Goal: Communication & Community: Answer question/provide support

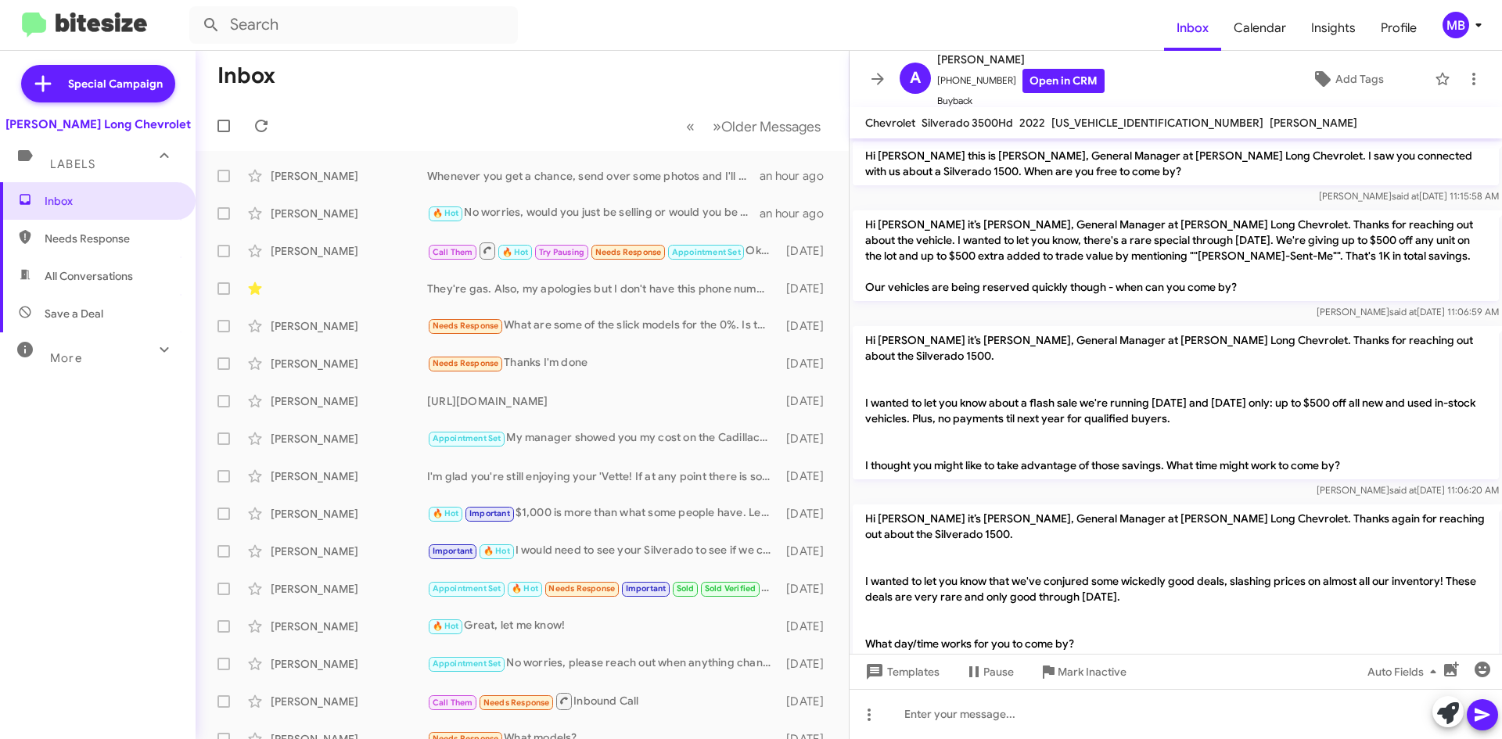
scroll to position [1434, 0]
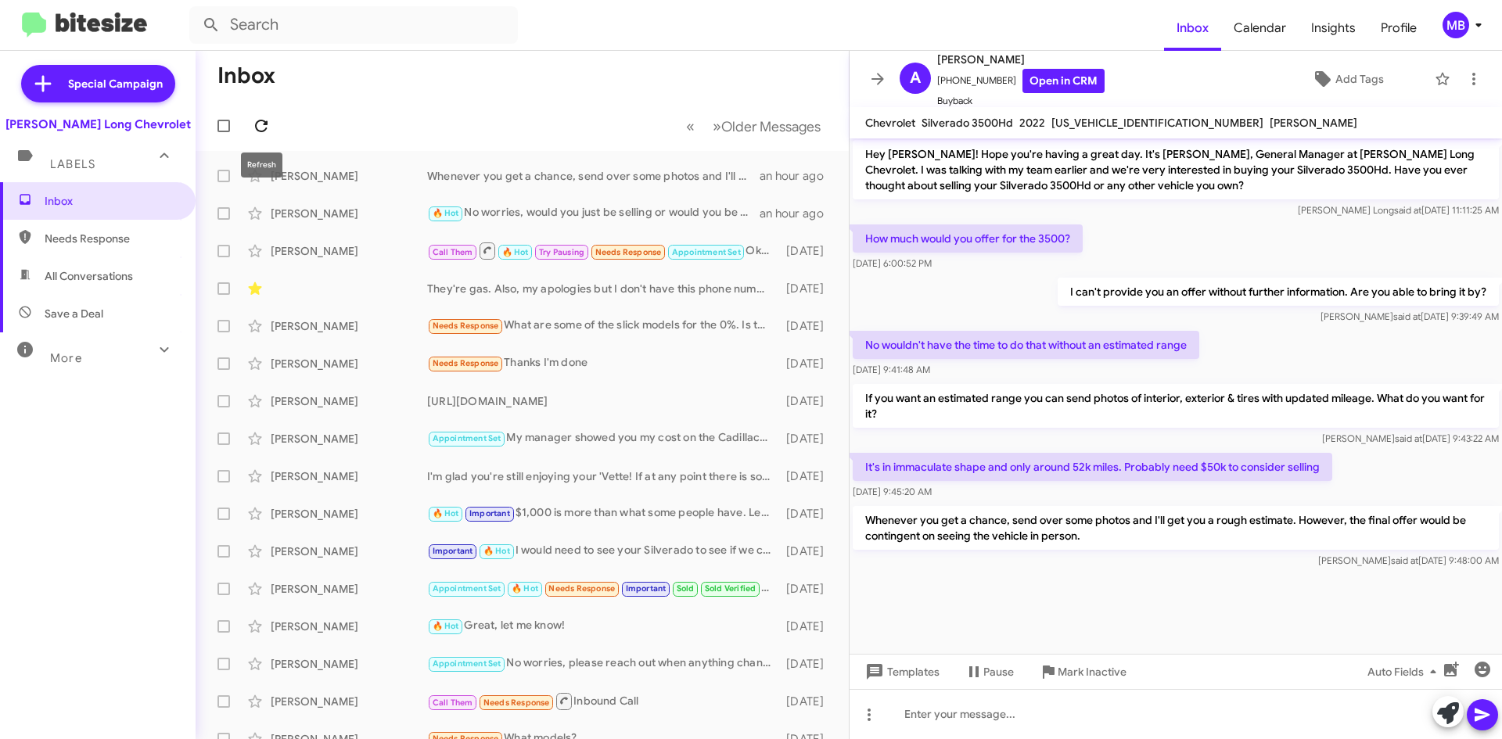
click at [264, 121] on icon at bounding box center [261, 126] width 13 height 13
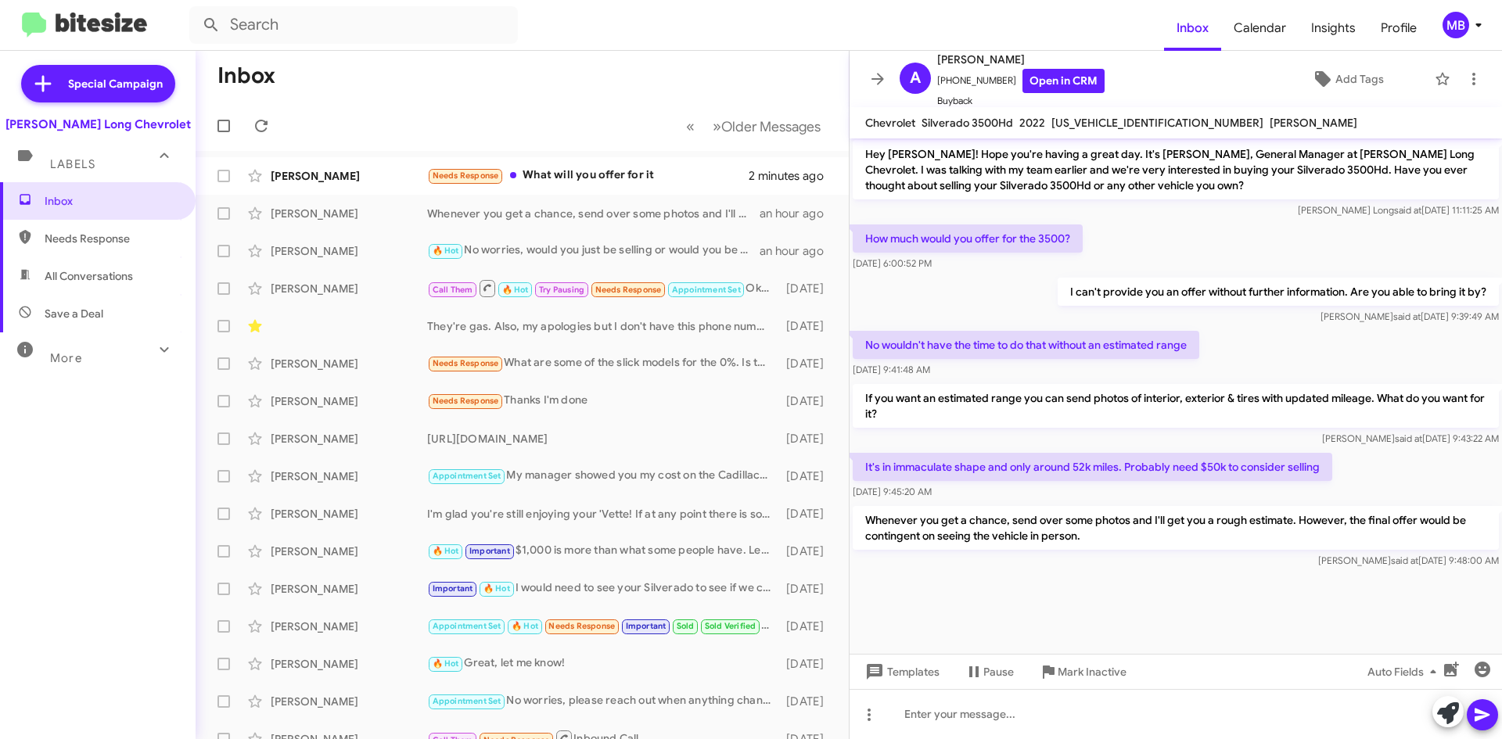
click at [85, 231] on span "Needs Response" at bounding box center [111, 239] width 133 height 16
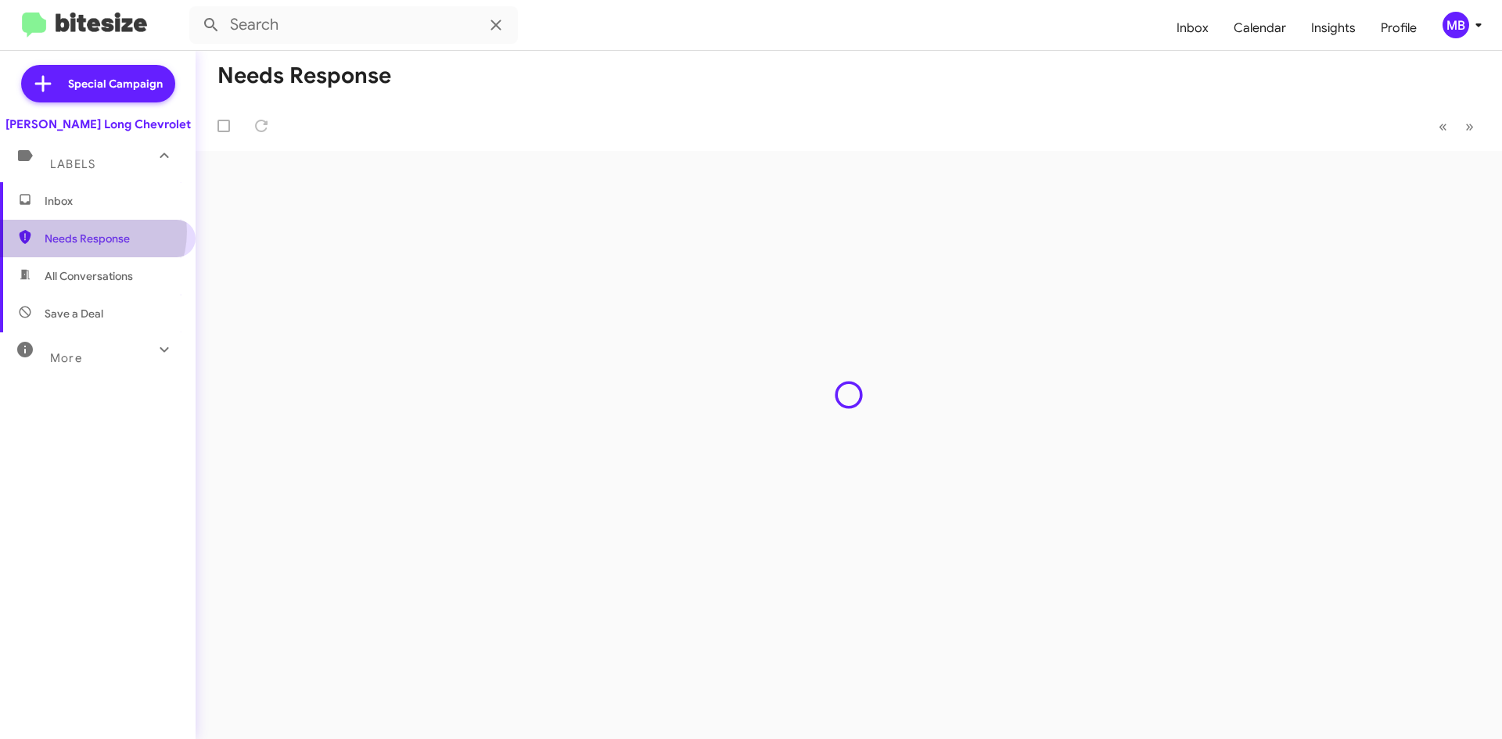
type input "in:needs-response"
click at [110, 193] on span "Inbox (1)" at bounding box center [111, 201] width 133 height 16
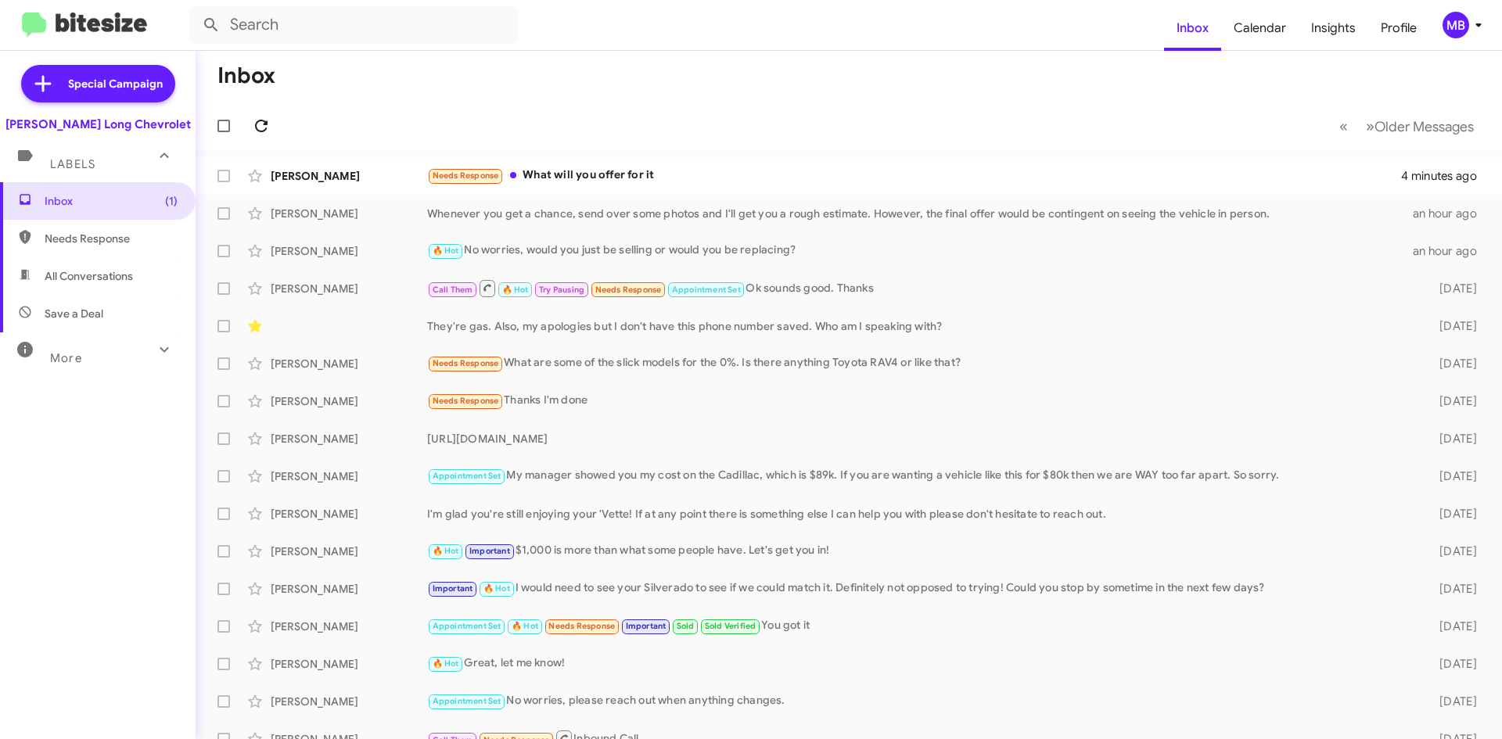
click at [265, 129] on icon at bounding box center [261, 126] width 13 height 13
click at [705, 102] on mat-toolbar-row "« Previous » Next Older Messages" at bounding box center [849, 126] width 1306 height 50
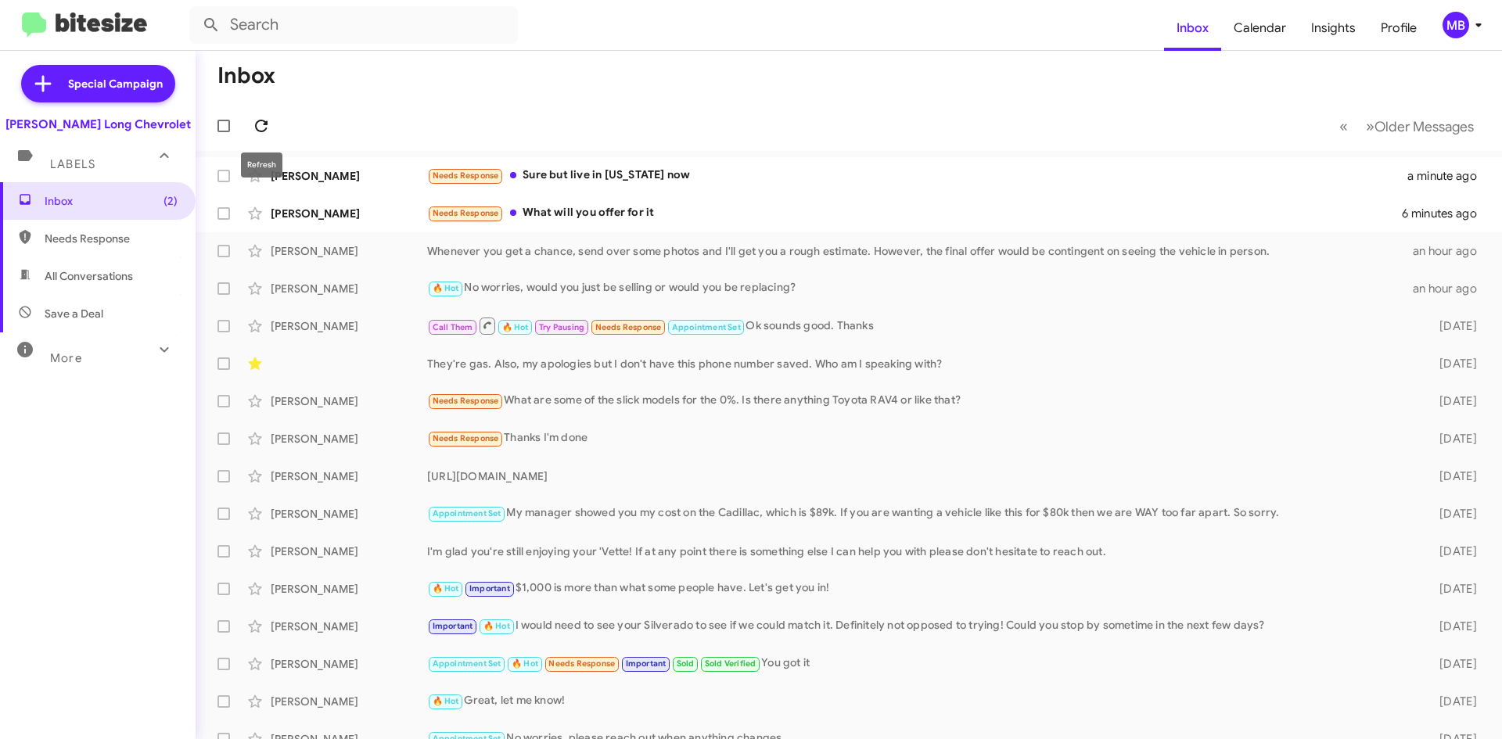
click at [264, 119] on icon at bounding box center [261, 126] width 19 height 19
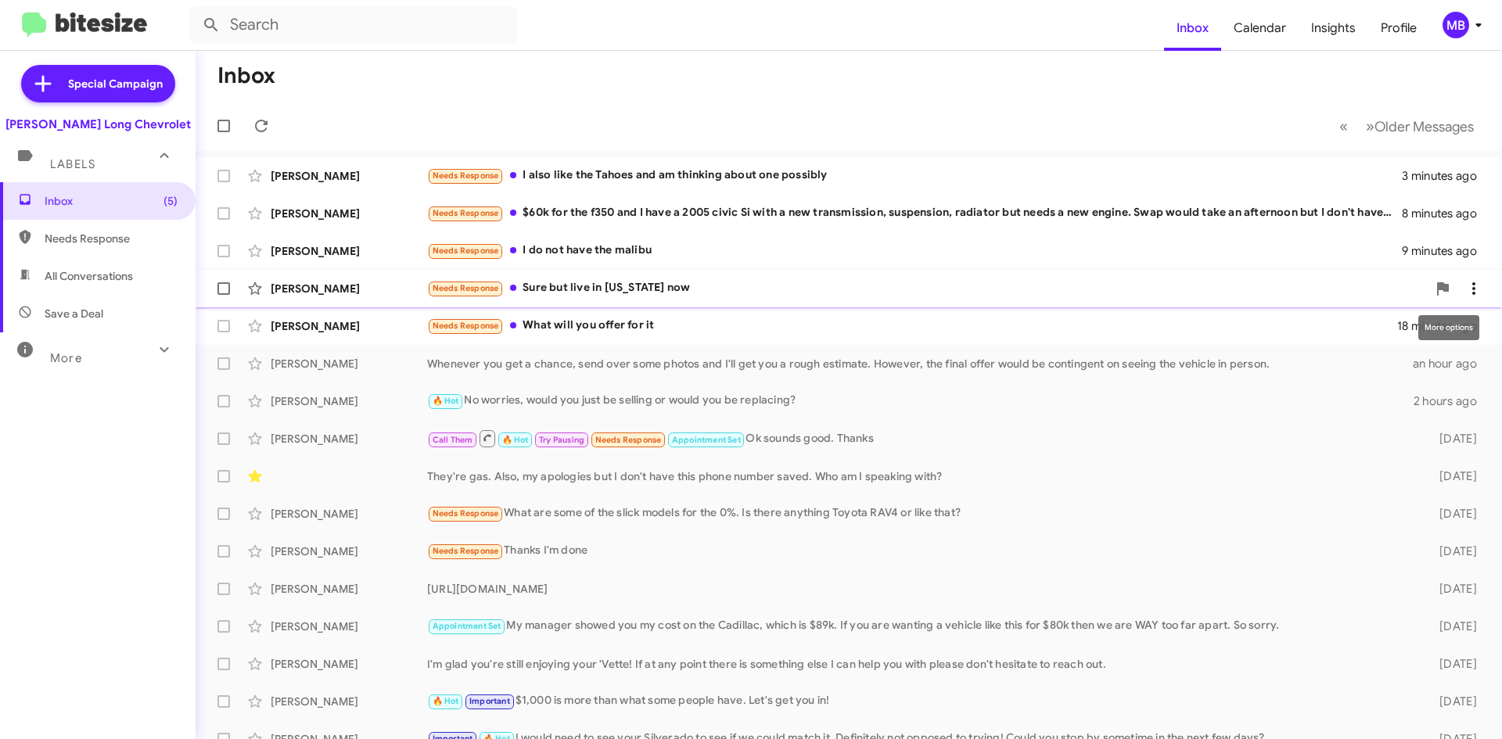
click at [1464, 292] on icon at bounding box center [1473, 288] width 19 height 19
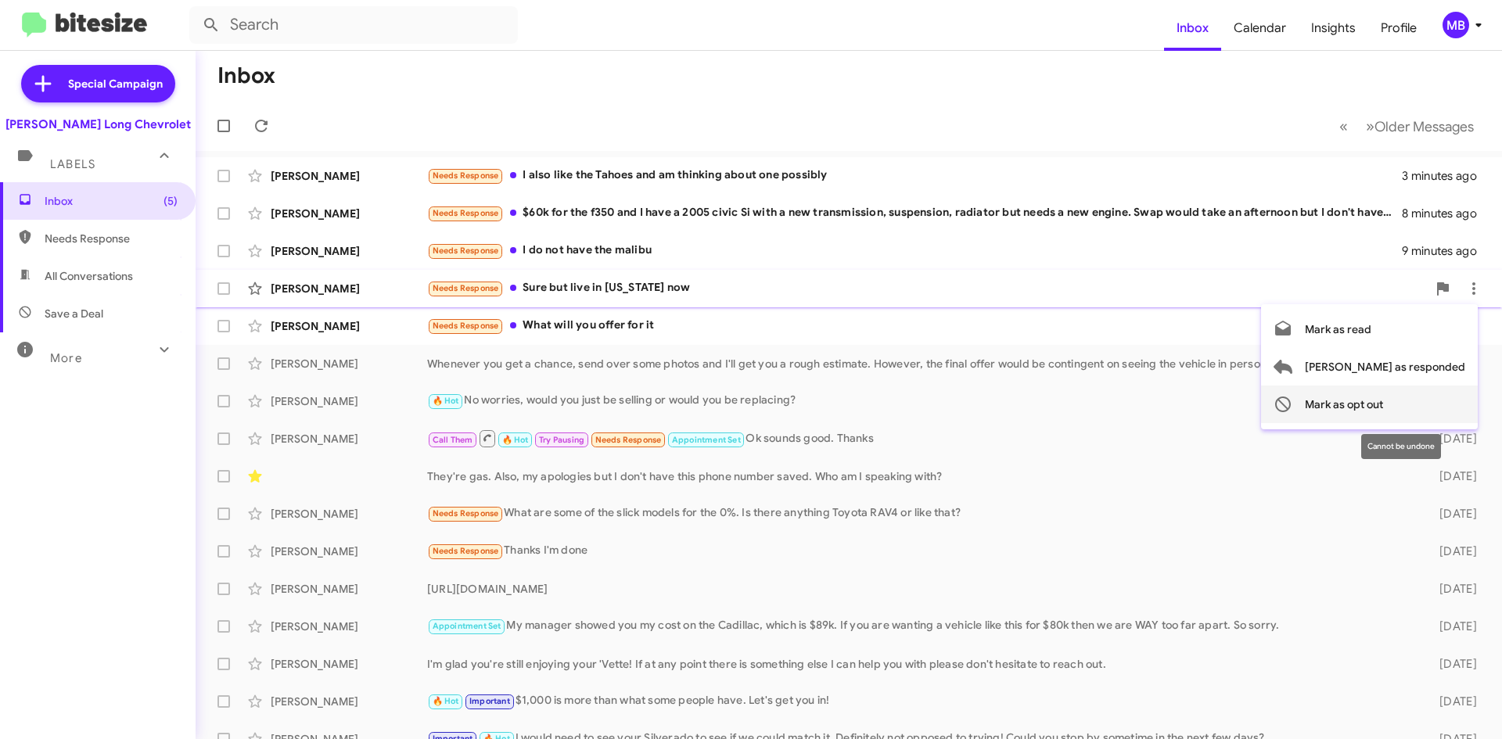
click at [1383, 405] on span "Mark as opt out" at bounding box center [1343, 405] width 78 height 38
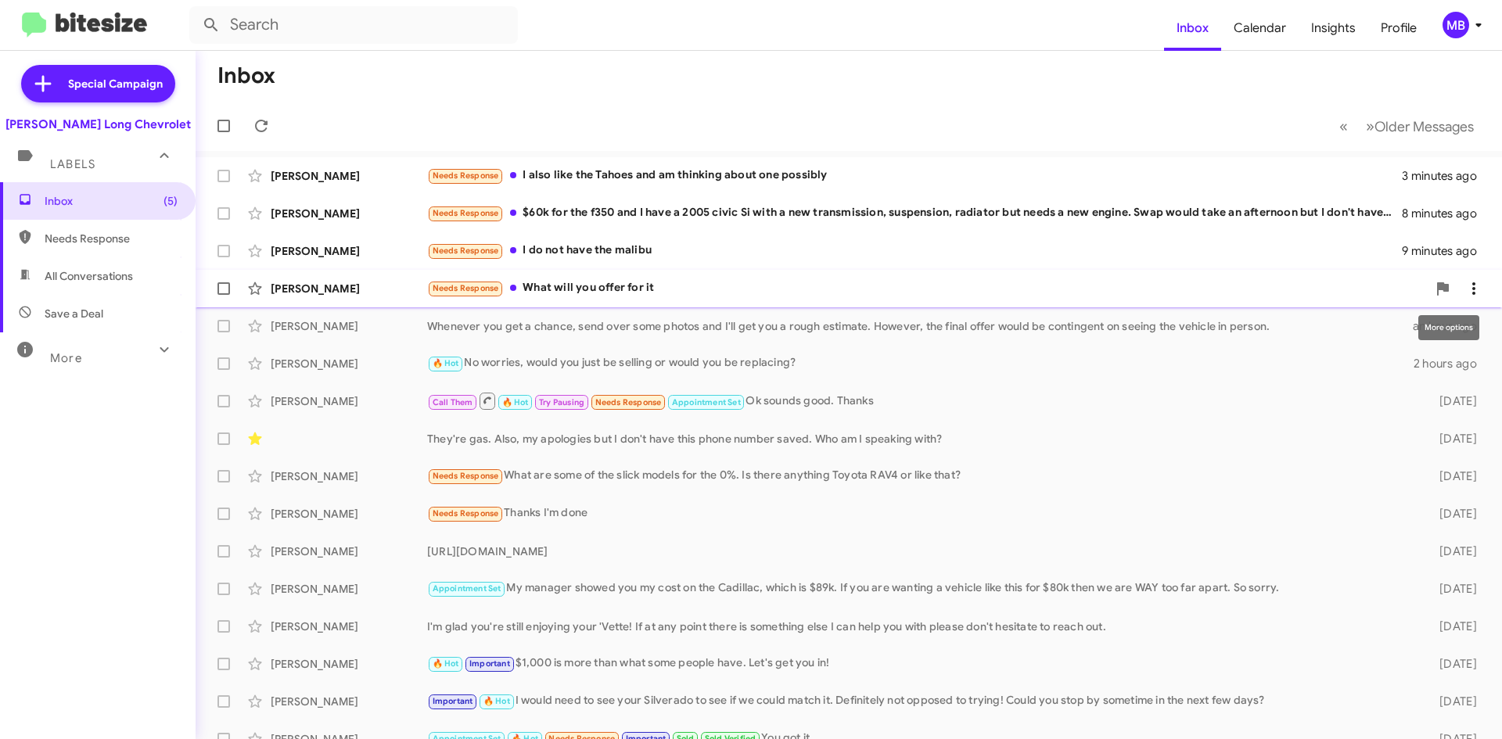
click at [1468, 279] on icon at bounding box center [1473, 288] width 19 height 19
click at [1460, 260] on div at bounding box center [751, 369] width 1502 height 739
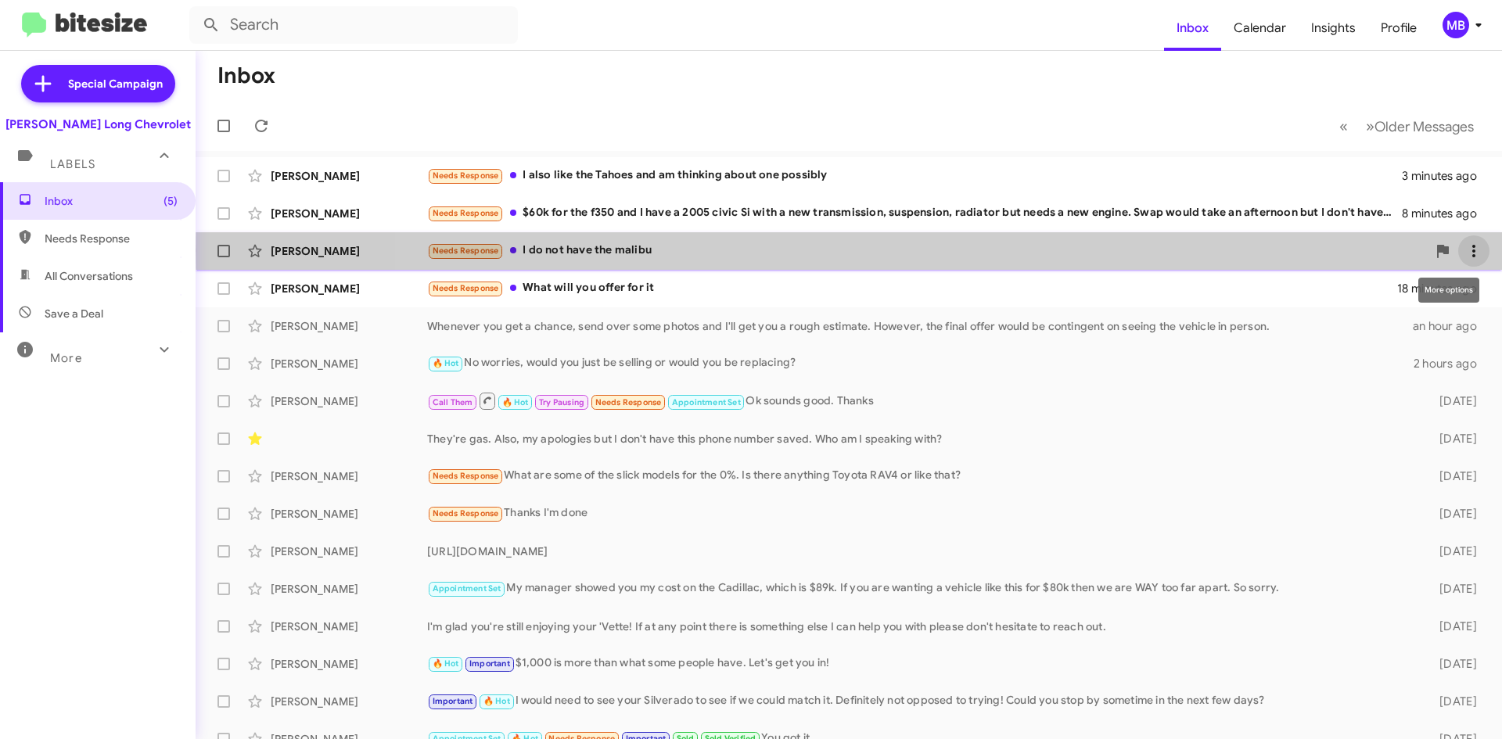
click at [1472, 250] on icon at bounding box center [1473, 251] width 3 height 13
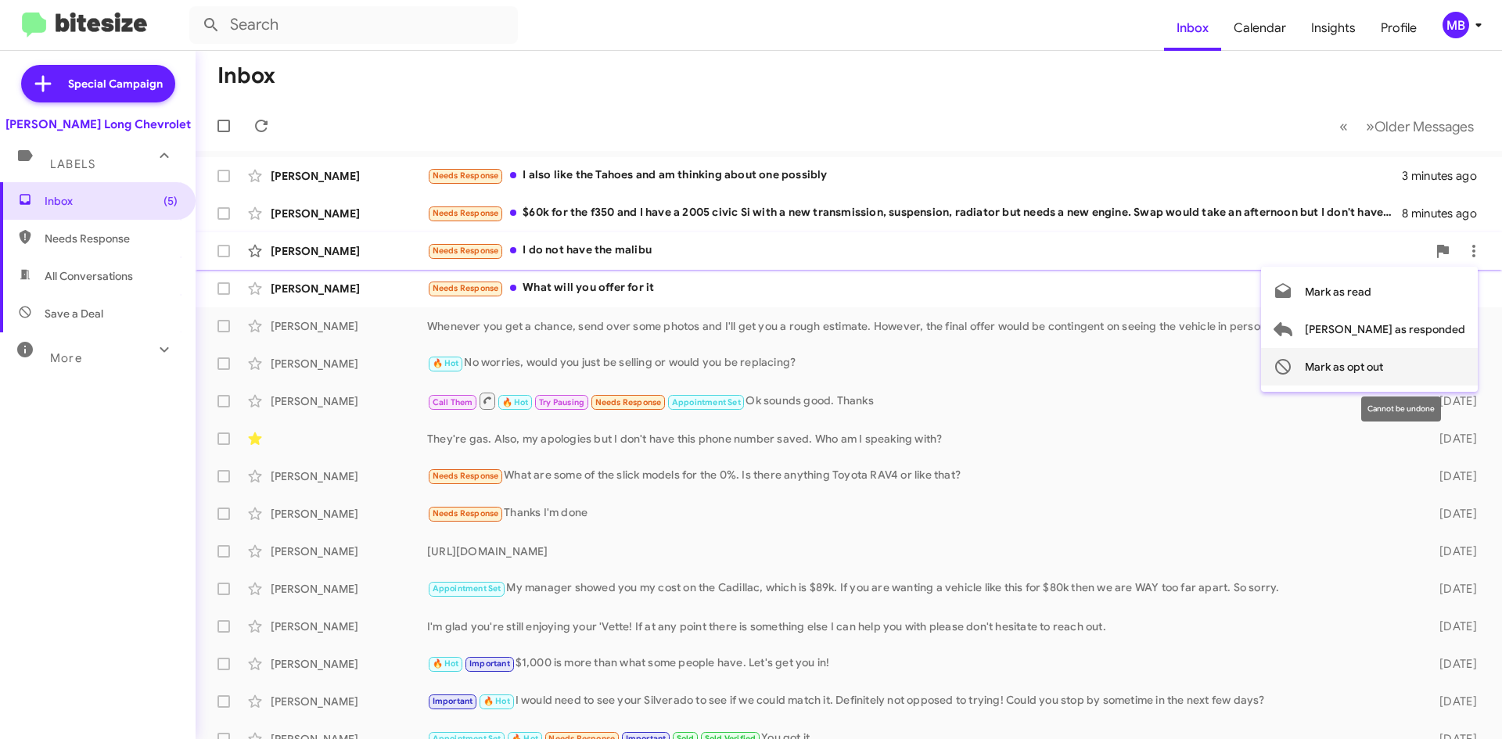
click at [1383, 364] on span "Mark as opt out" at bounding box center [1343, 367] width 78 height 38
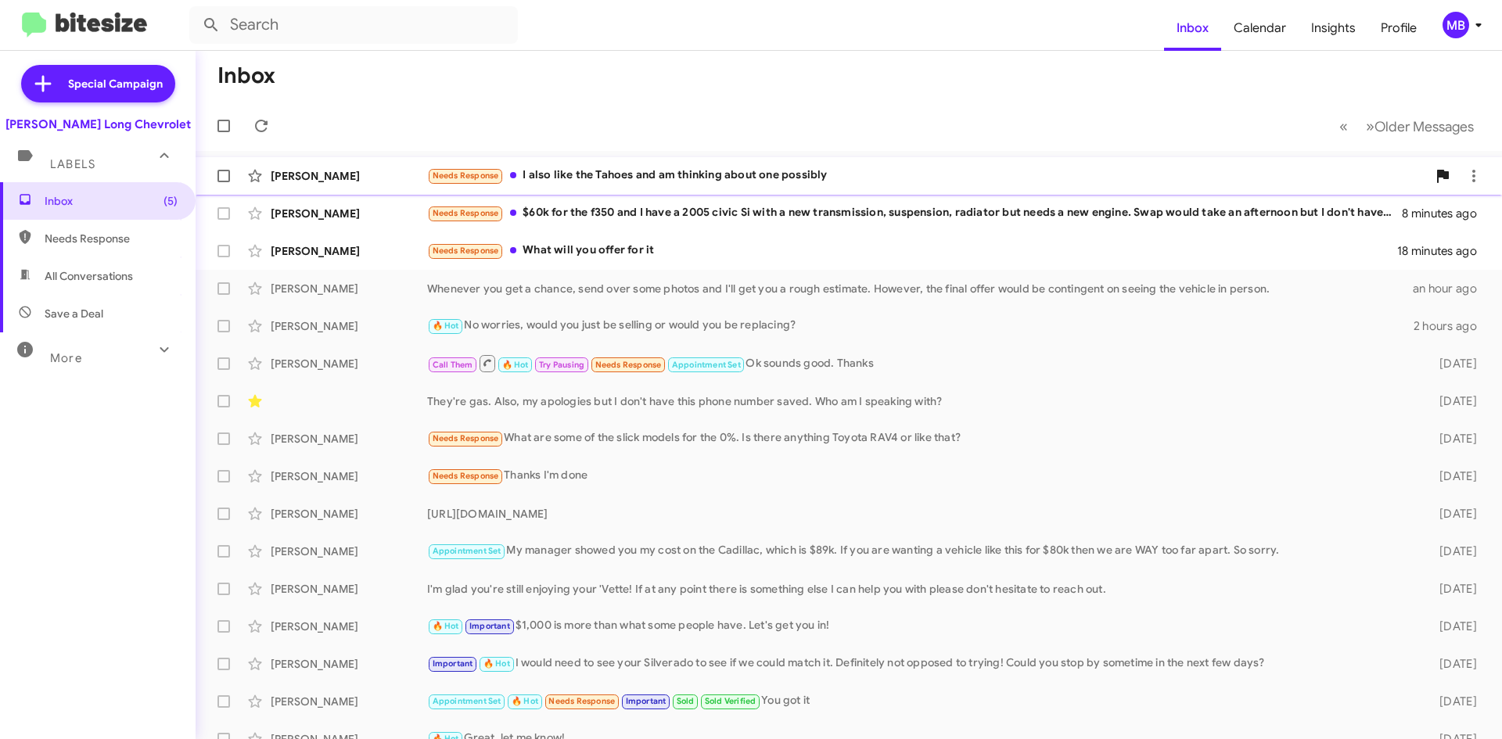
click at [776, 177] on div "Needs Response I also like the Tahoes and am thinking about one possibly" at bounding box center [926, 176] width 999 height 18
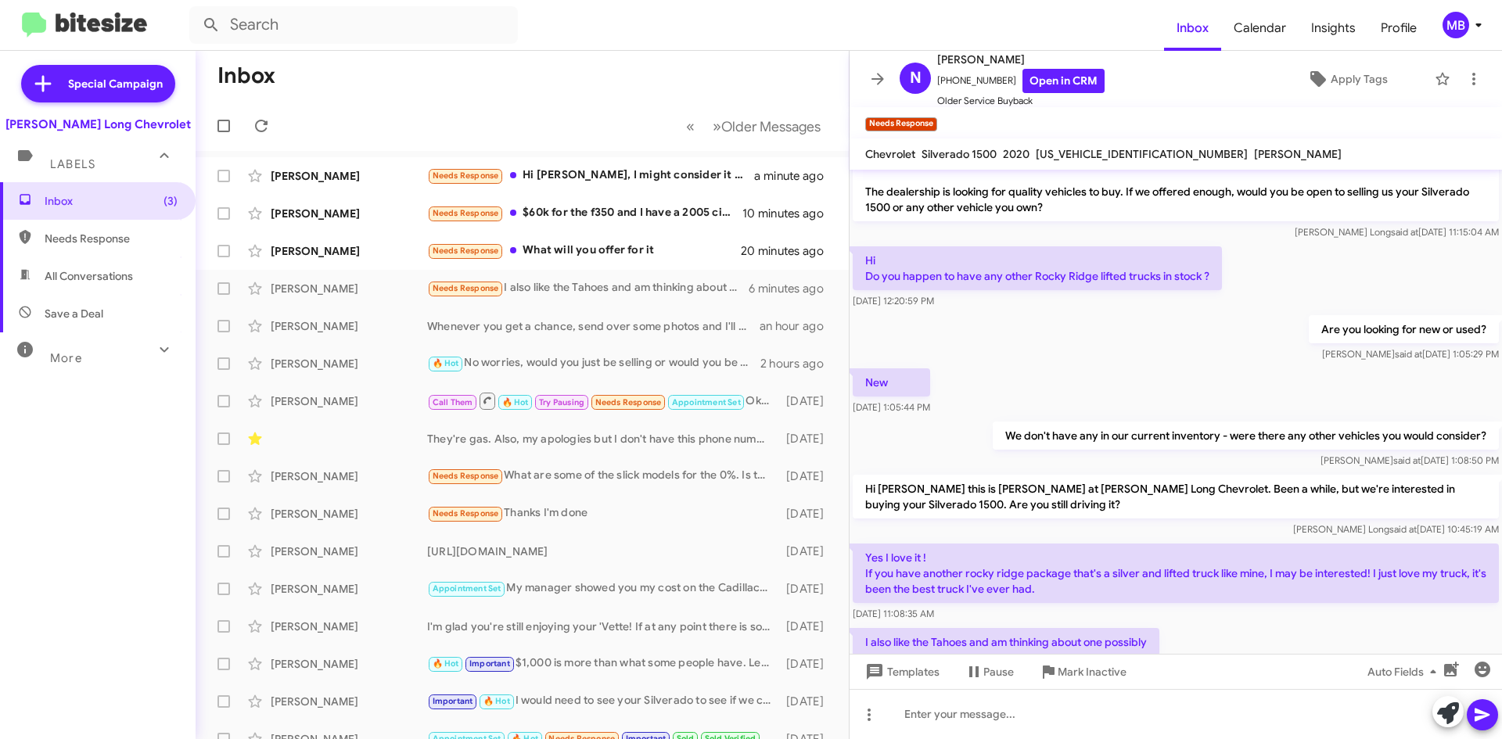
scroll to position [82, 0]
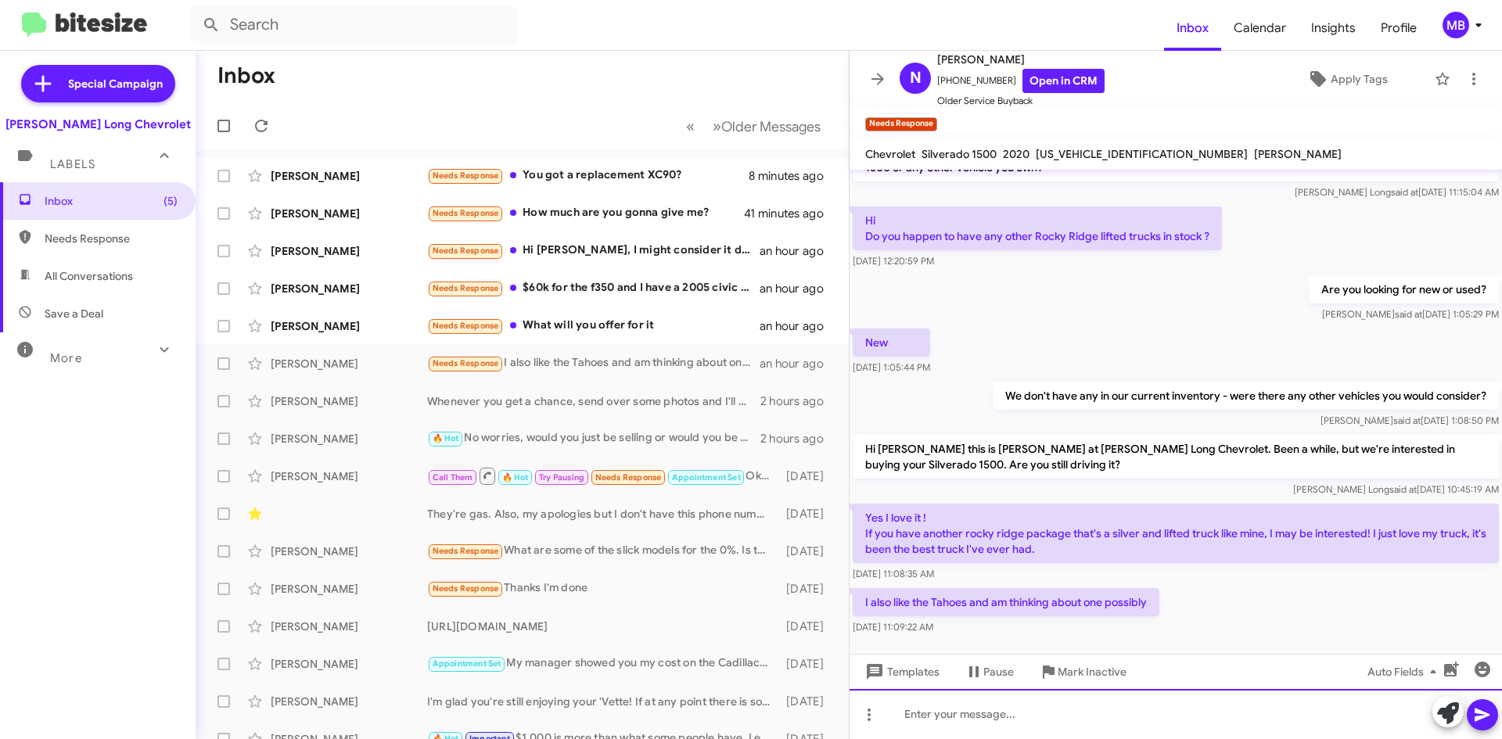
click at [1048, 736] on div at bounding box center [1175, 714] width 652 height 50
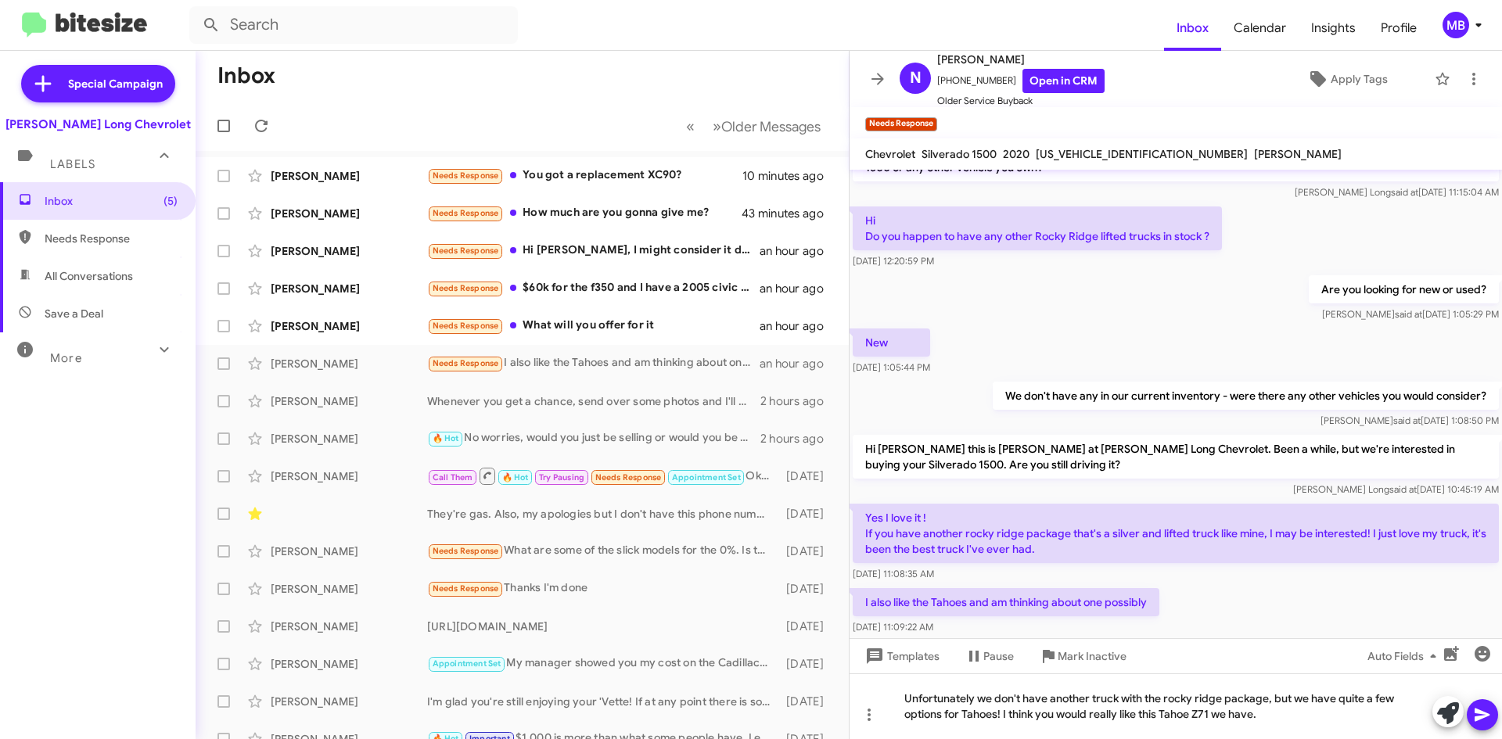
click at [1484, 723] on icon at bounding box center [1482, 714] width 19 height 19
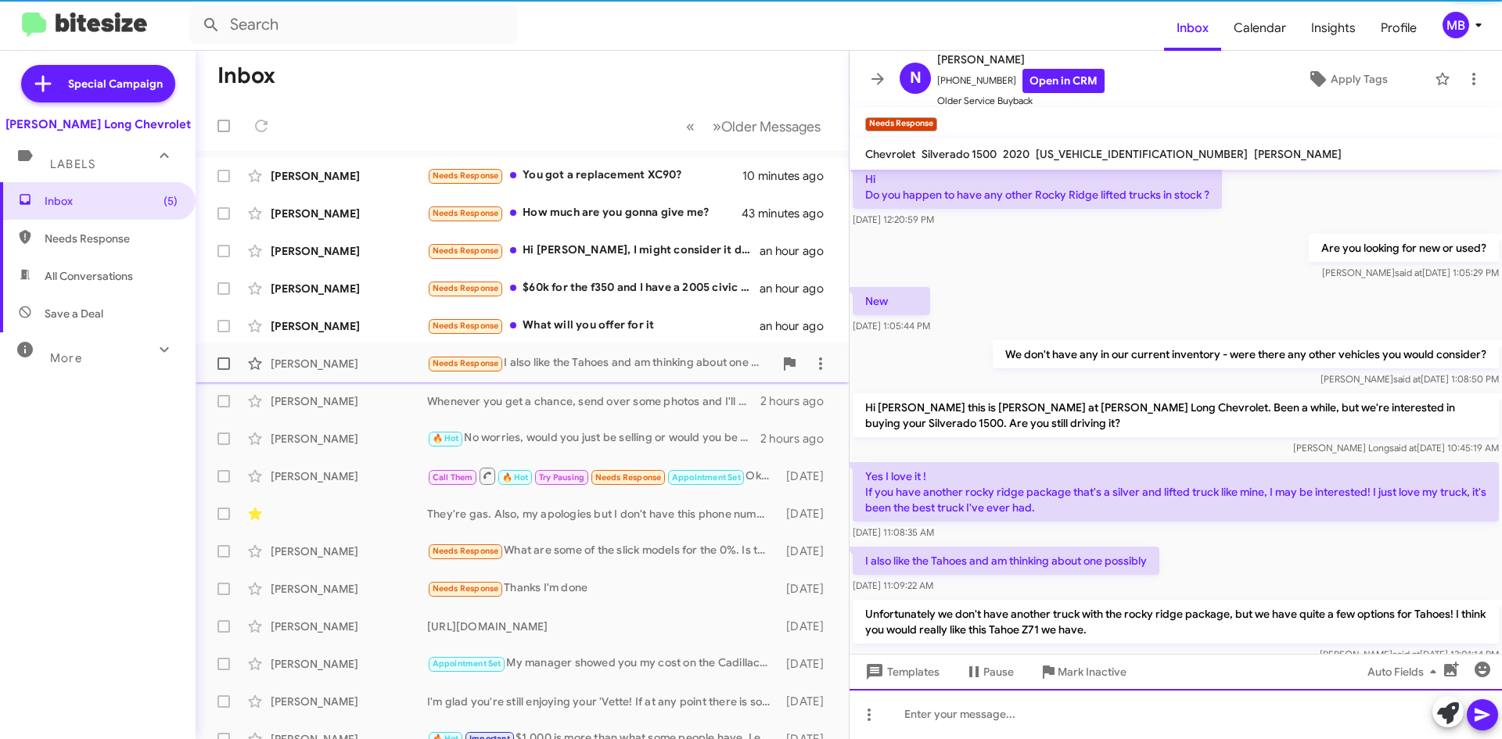
scroll to position [155, 0]
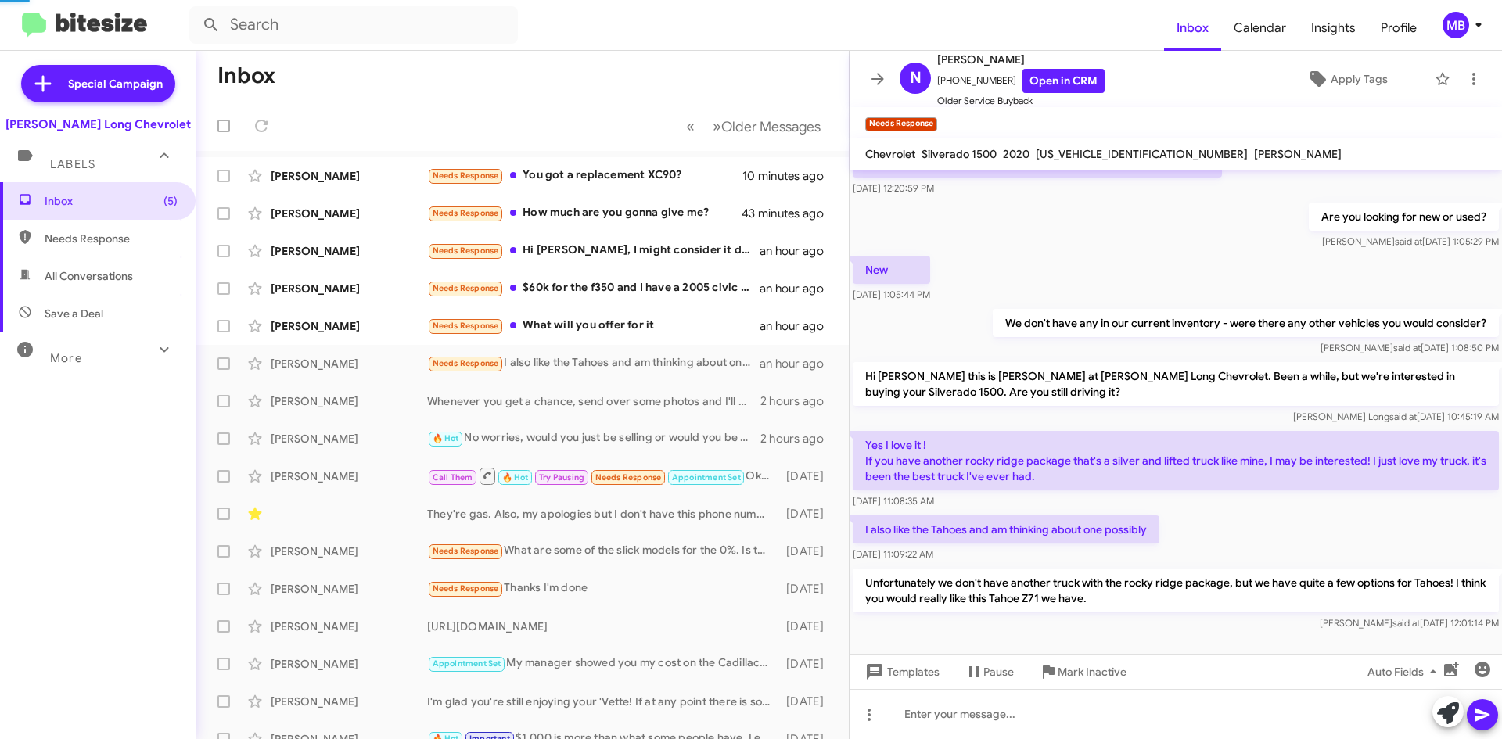
click at [81, 237] on span "Needs Response" at bounding box center [111, 239] width 133 height 16
type input "in:needs-response"
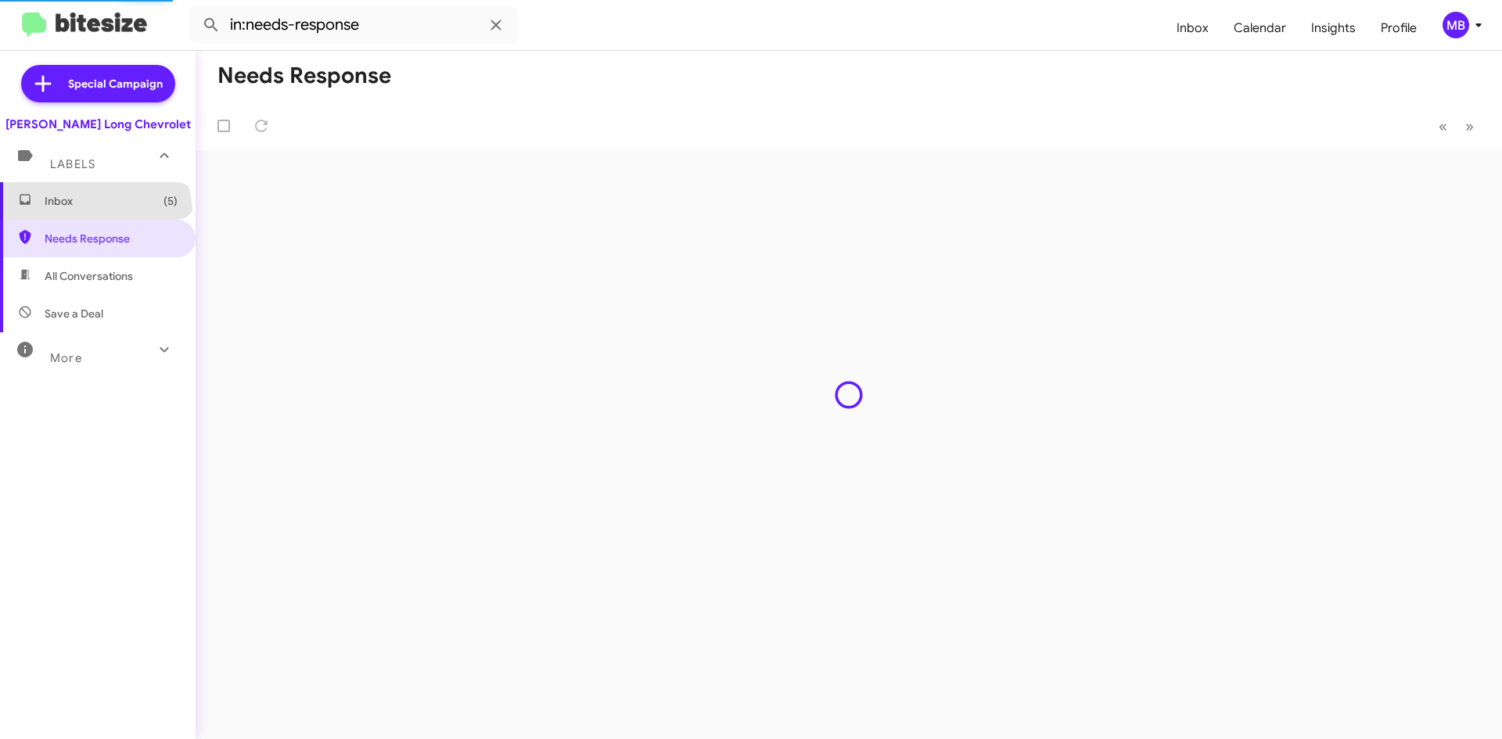
click at [94, 214] on span "Inbox (5)" at bounding box center [98, 201] width 196 height 38
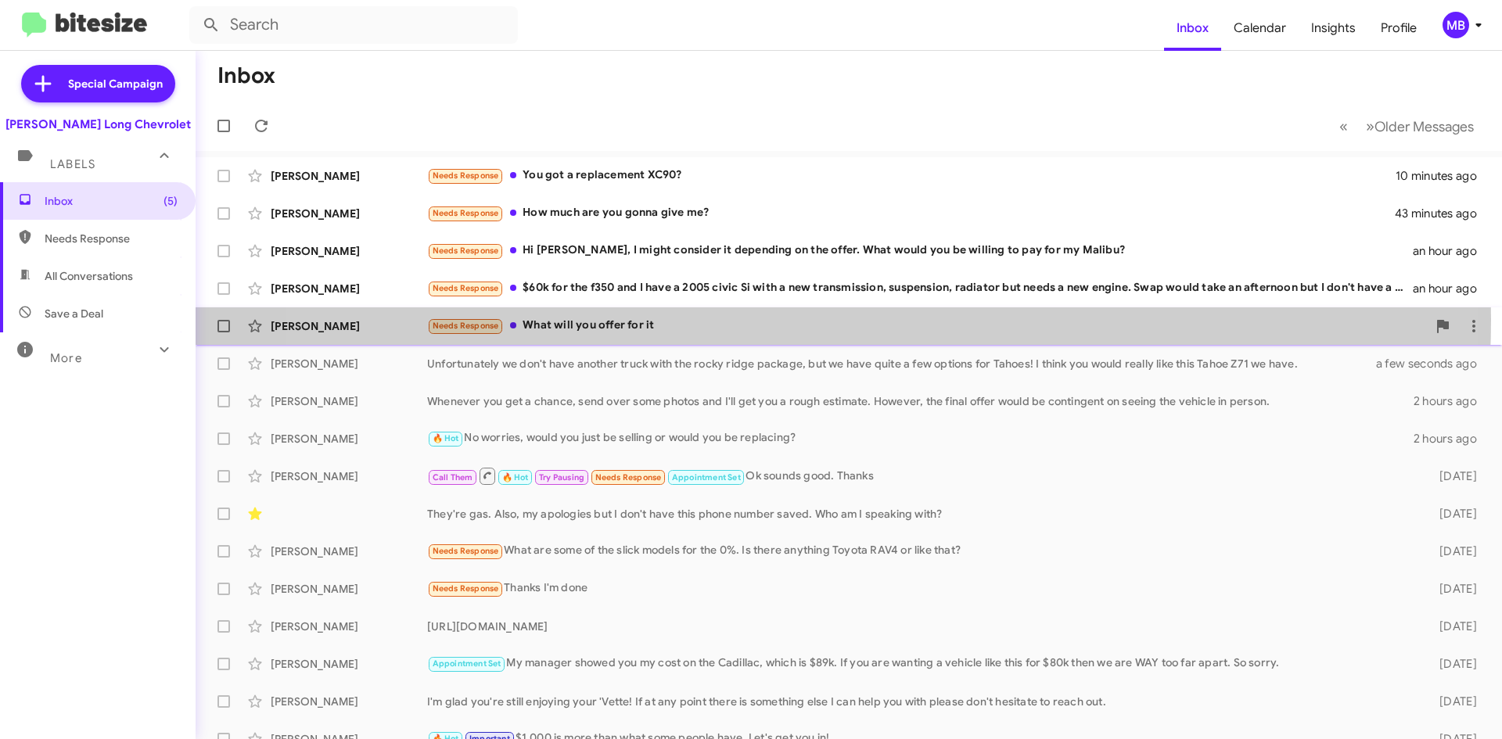
click at [788, 320] on div "Needs Response What will you offer for it" at bounding box center [926, 326] width 999 height 18
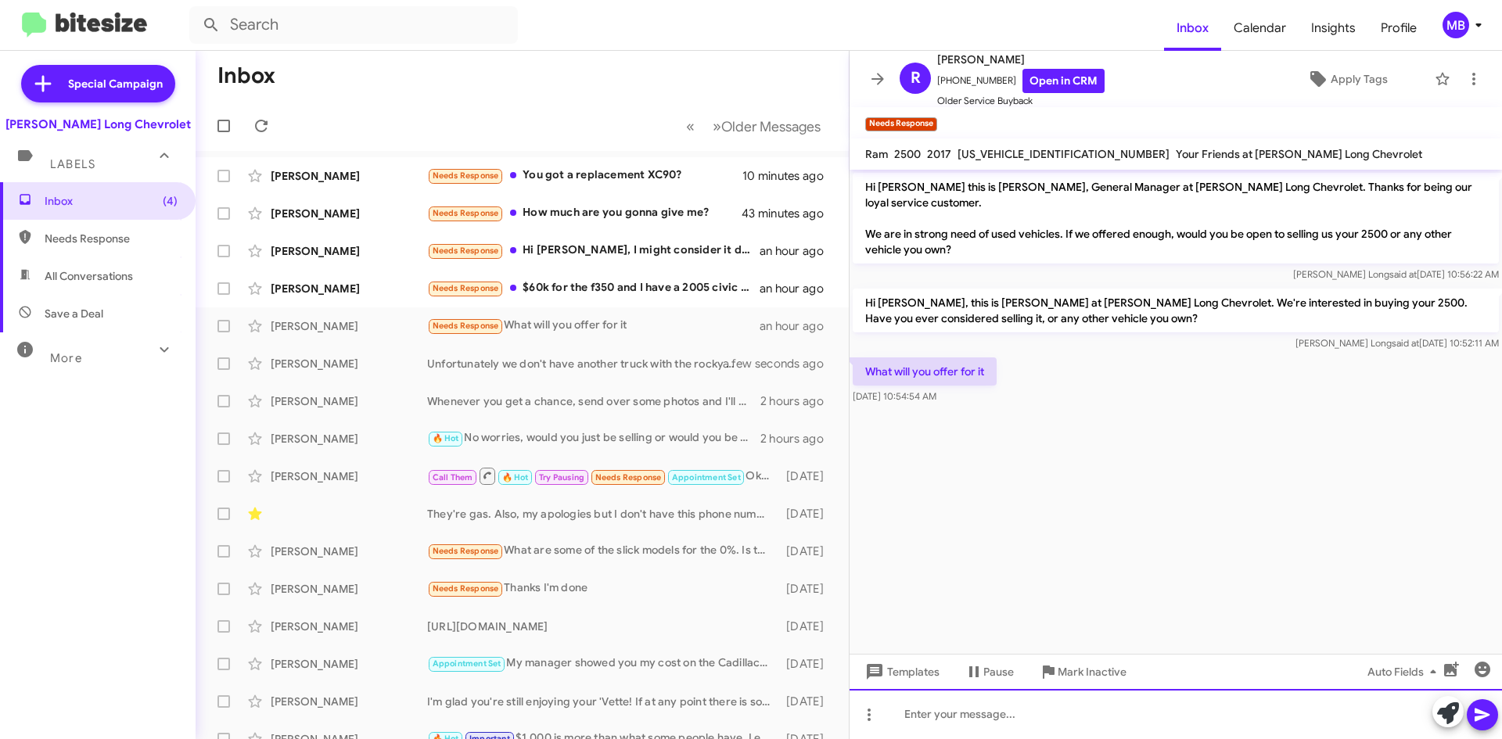
click at [985, 708] on div at bounding box center [1175, 714] width 652 height 50
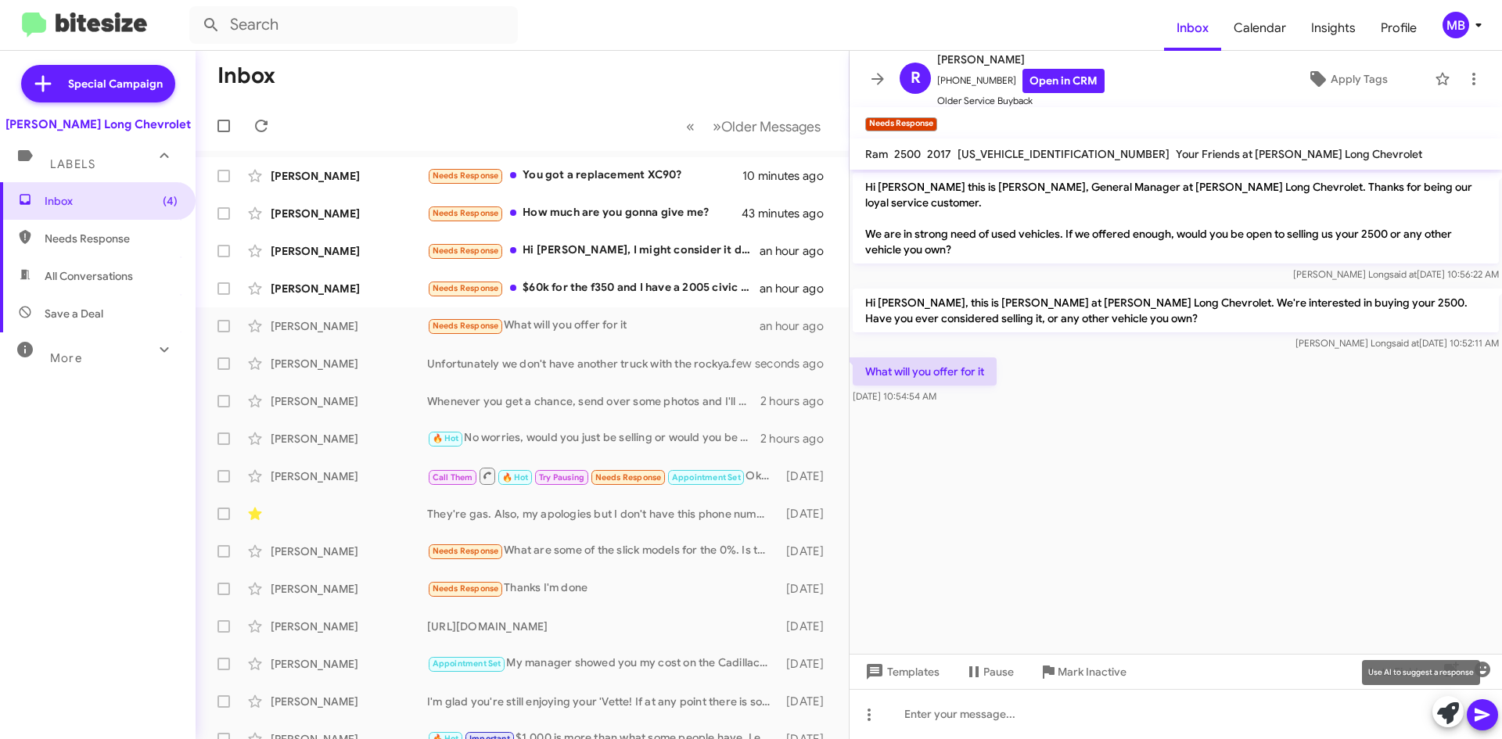
click at [1441, 708] on icon at bounding box center [1448, 713] width 22 height 22
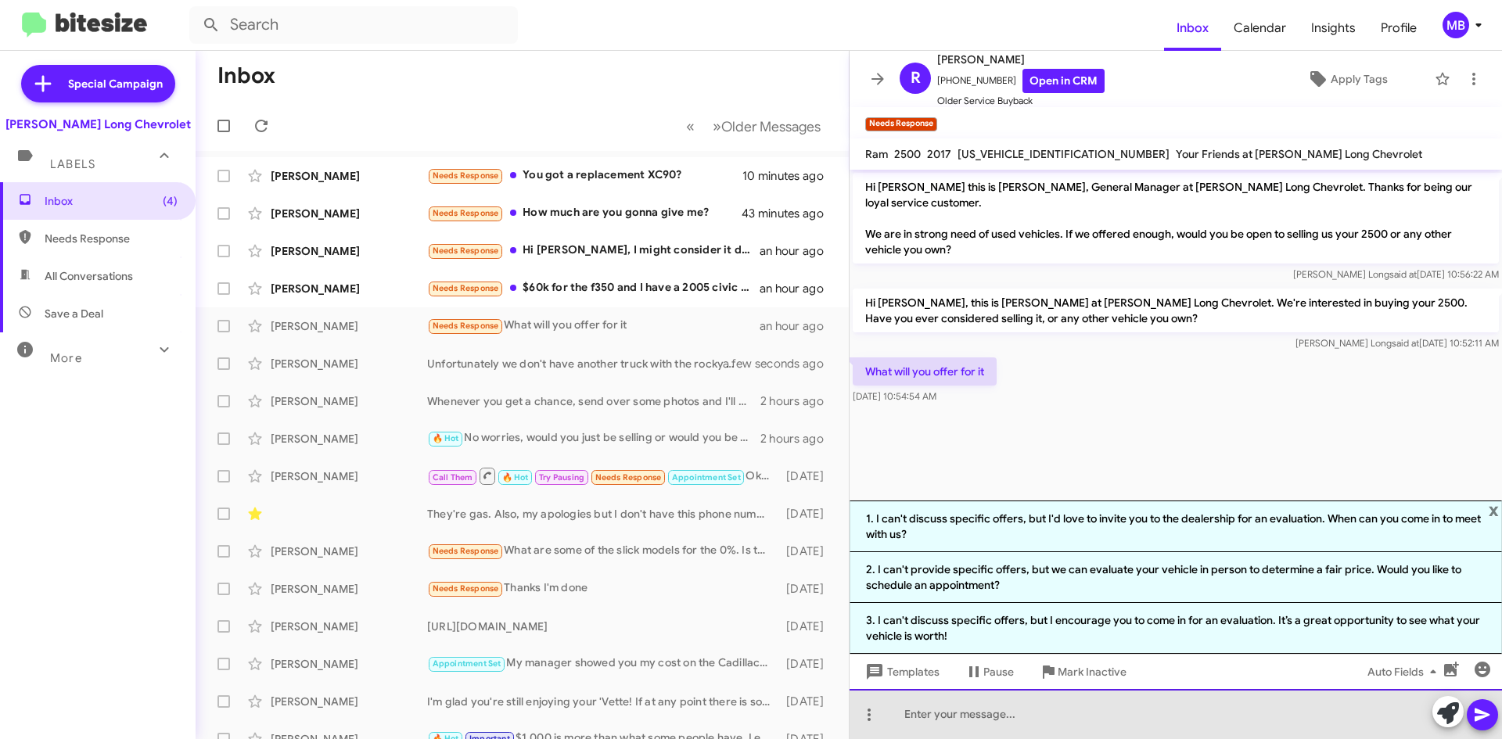
click at [1225, 732] on div at bounding box center [1175, 714] width 652 height 50
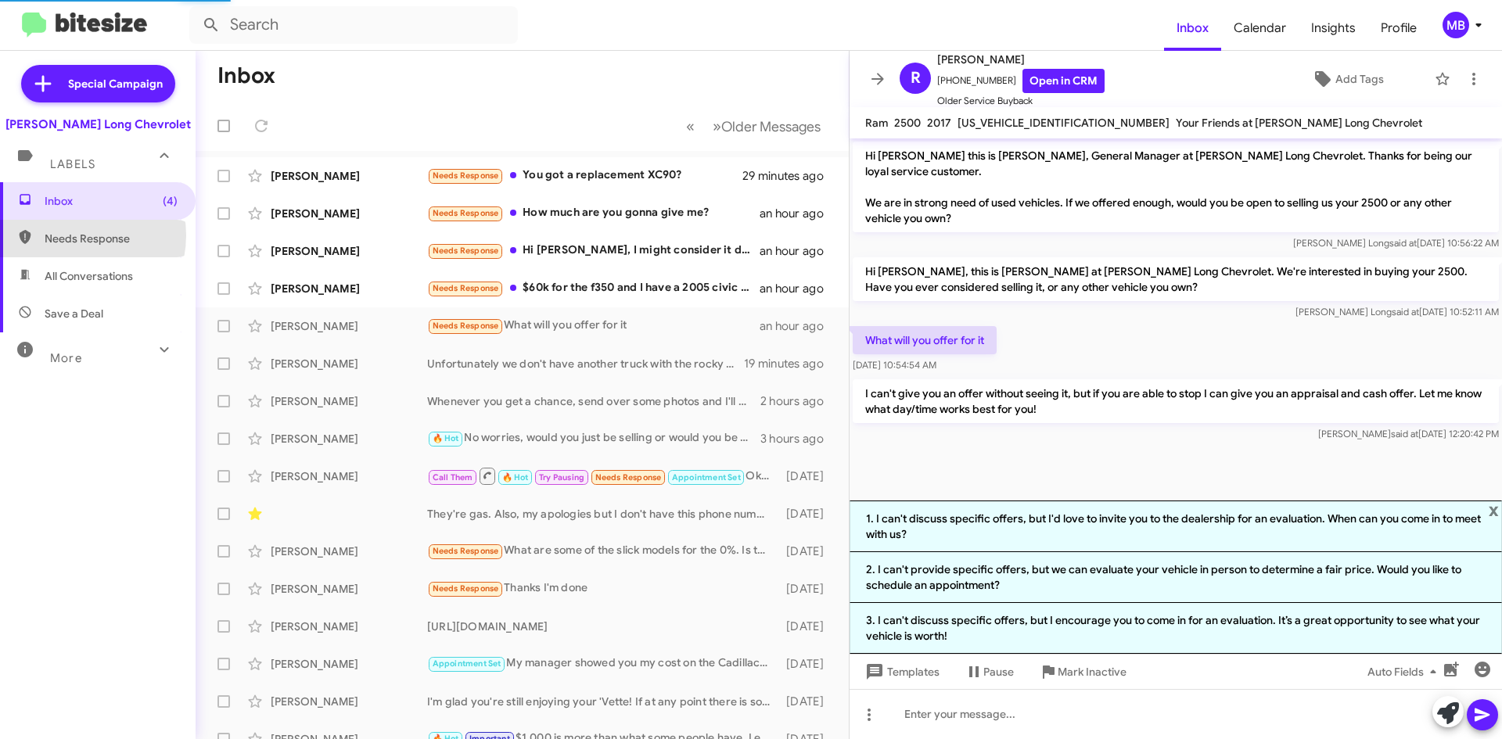
click at [74, 235] on span "Needs Response" at bounding box center [111, 239] width 133 height 16
type input "in:needs-response"
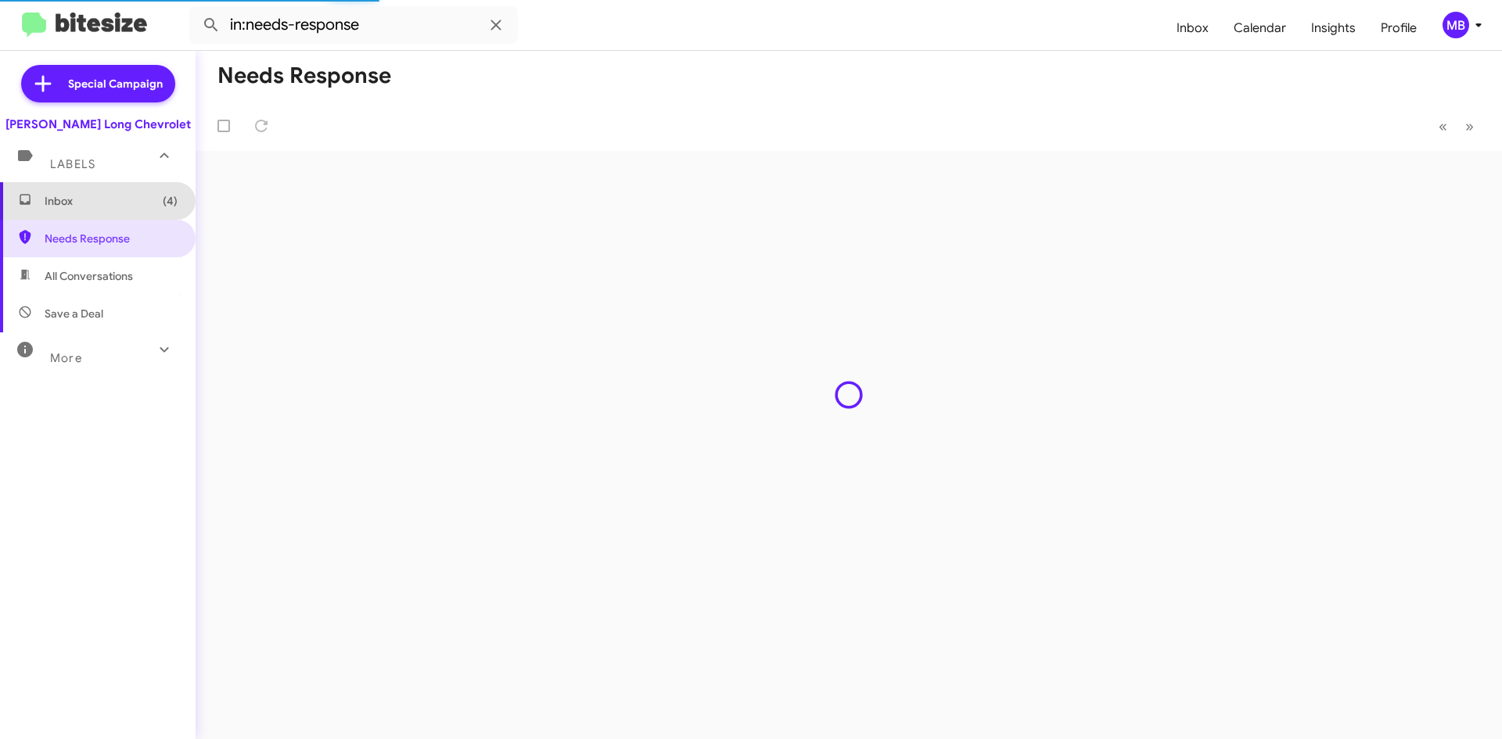
click at [99, 214] on span "Inbox (4)" at bounding box center [98, 201] width 196 height 38
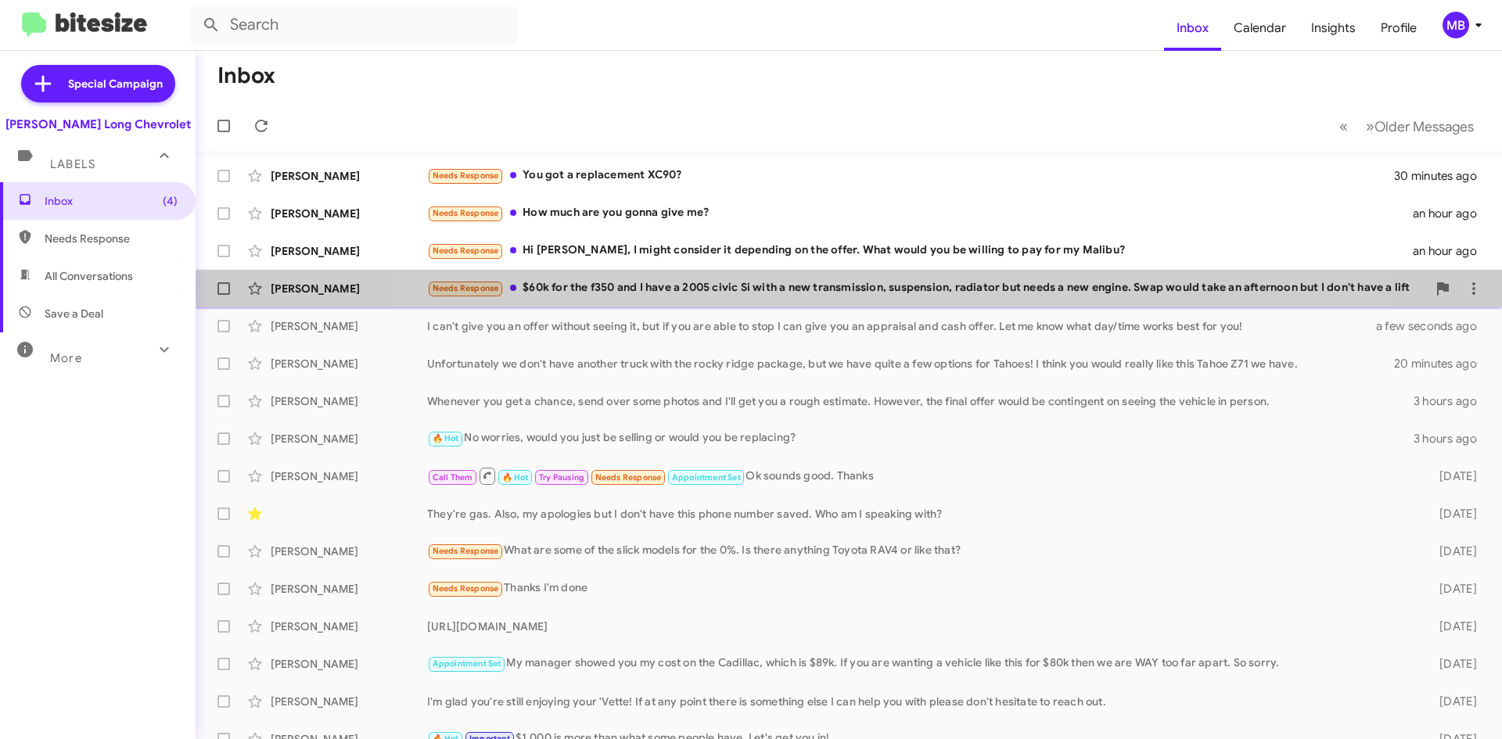
click at [857, 289] on div "Needs Response $60k for the f350 and I have a 2005 civic Si with a new transmis…" at bounding box center [926, 288] width 999 height 18
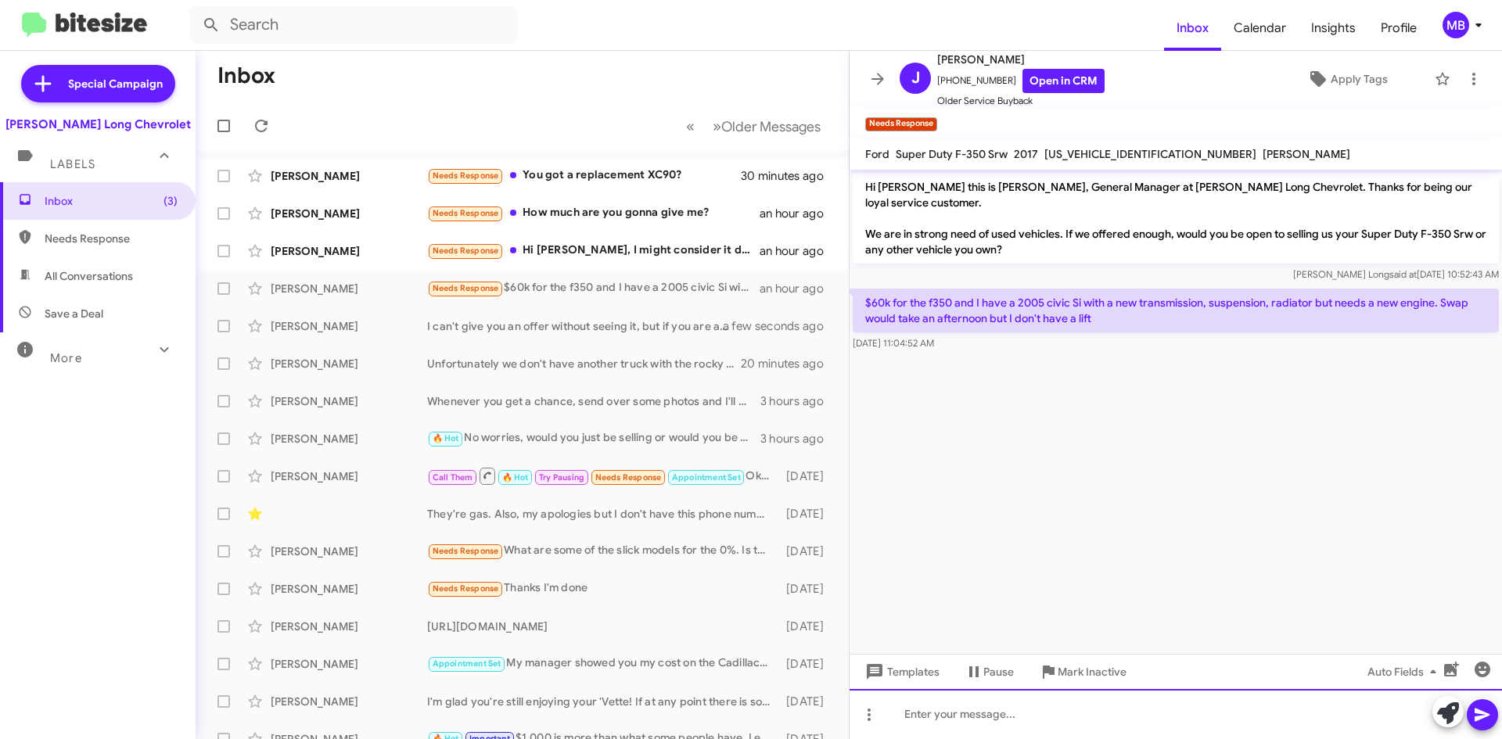
click at [1078, 709] on div at bounding box center [1175, 714] width 652 height 50
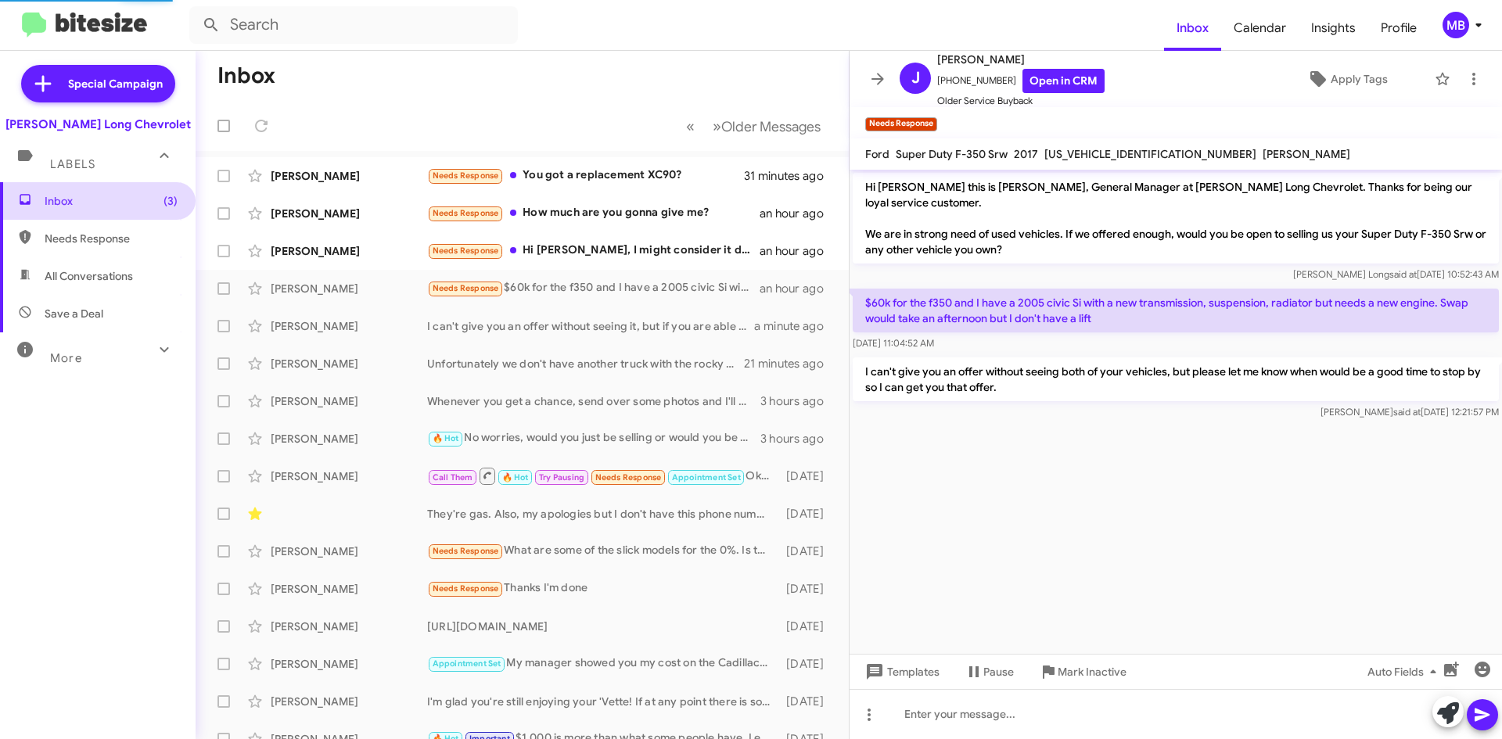
click at [63, 199] on span "Inbox (3)" at bounding box center [111, 201] width 133 height 16
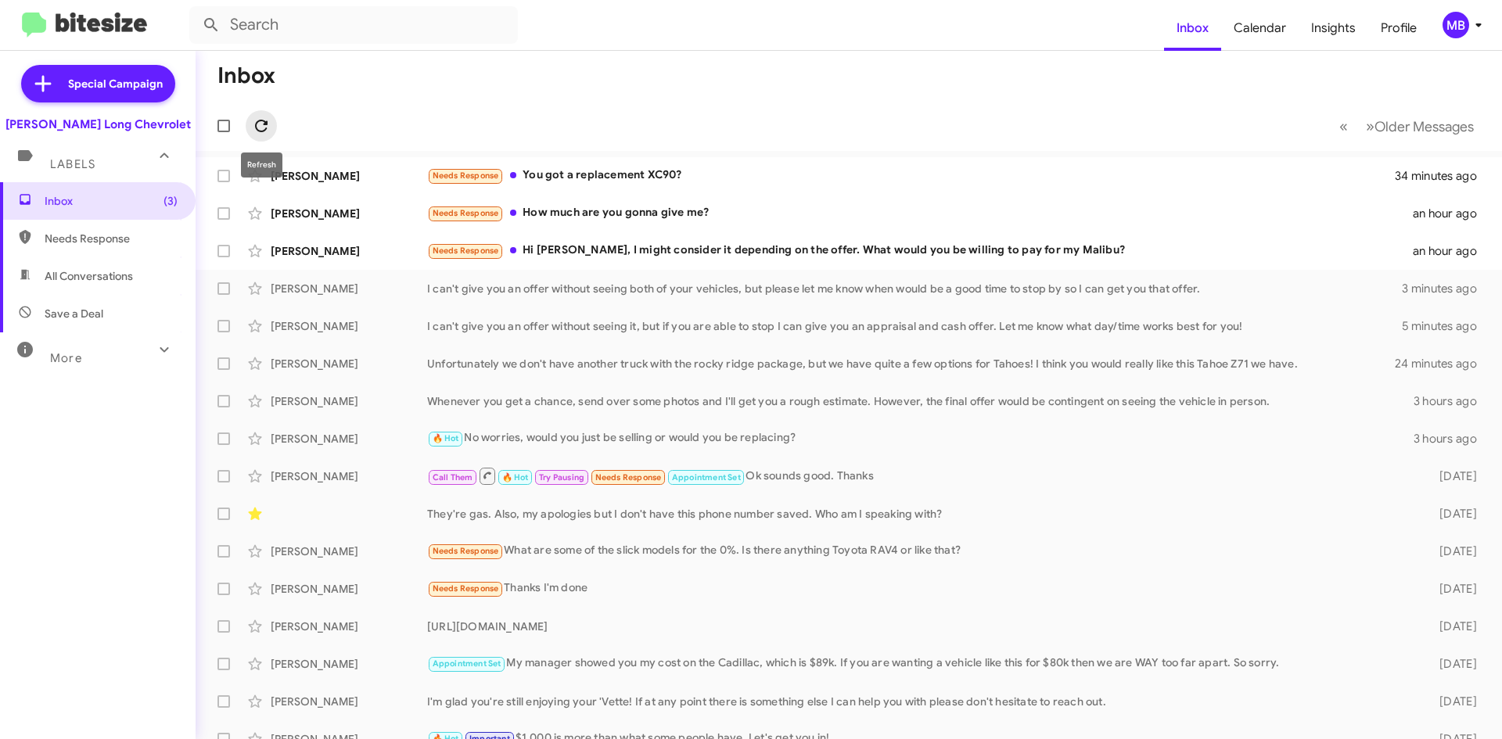
click at [257, 127] on icon at bounding box center [261, 126] width 13 height 13
drag, startPoint x: 986, startPoint y: 253, endPoint x: 996, endPoint y: 264, distance: 14.4
click at [988, 254] on div "Needs Response Hi Mike, I might consider it depending on the offer. What would …" at bounding box center [926, 251] width 999 height 18
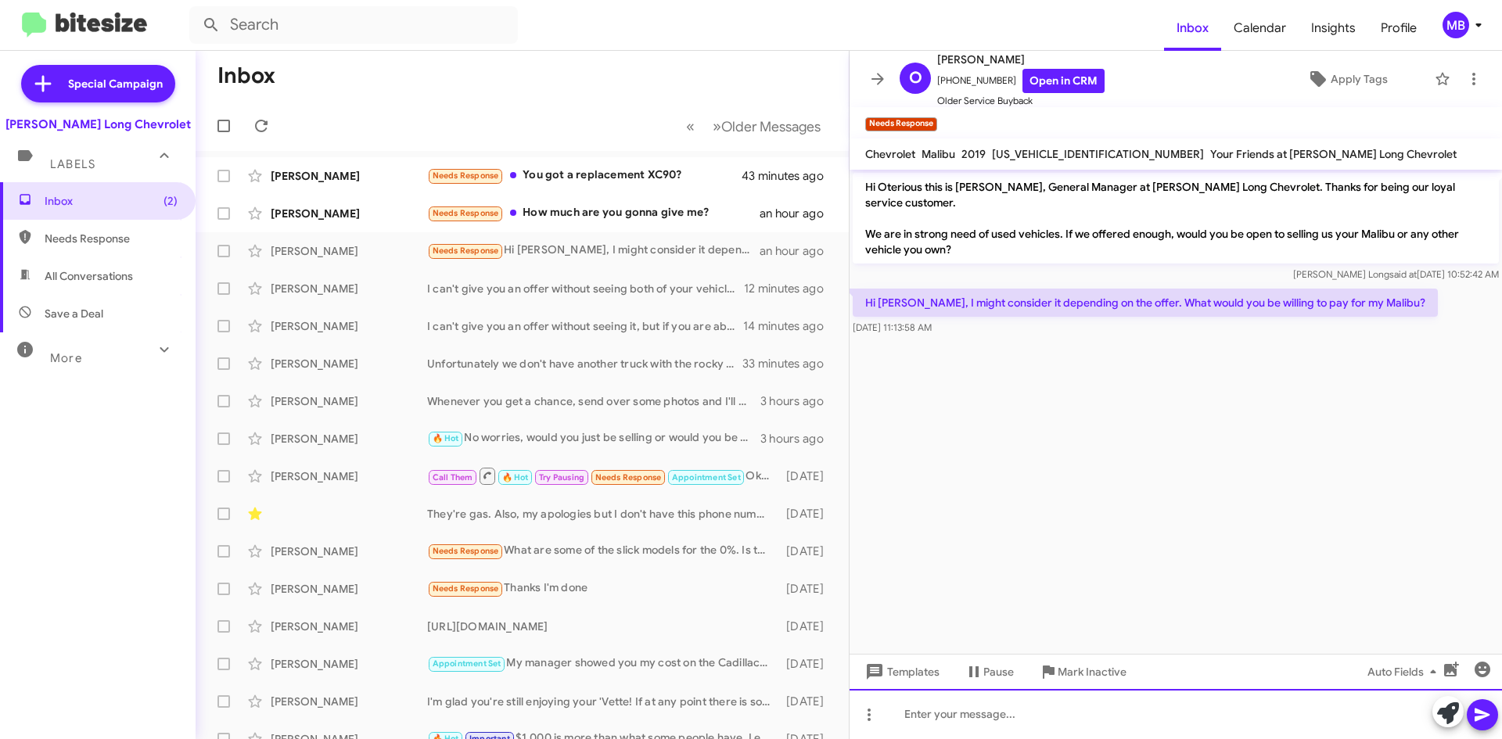
click at [1195, 705] on div at bounding box center [1175, 714] width 652 height 50
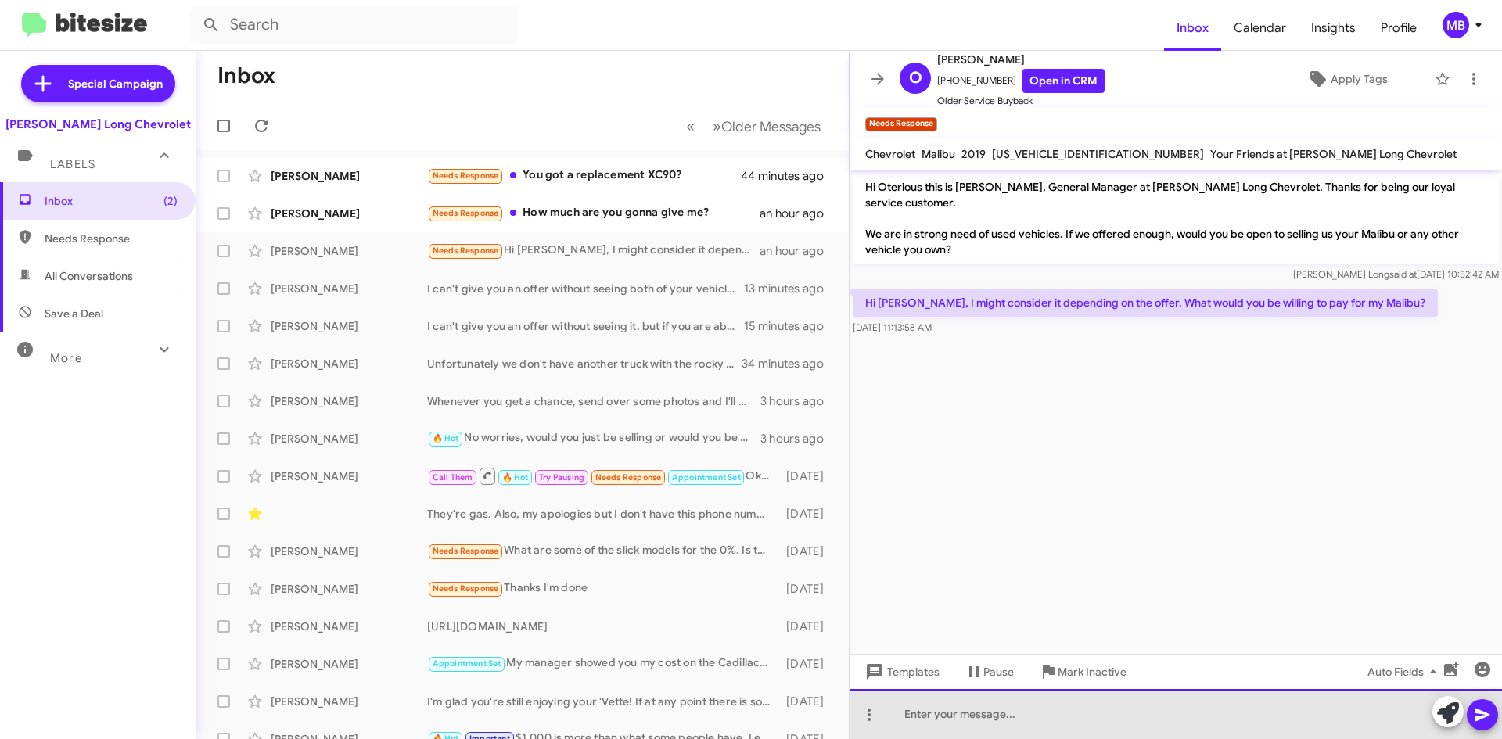
click at [1129, 705] on div at bounding box center [1175, 714] width 652 height 50
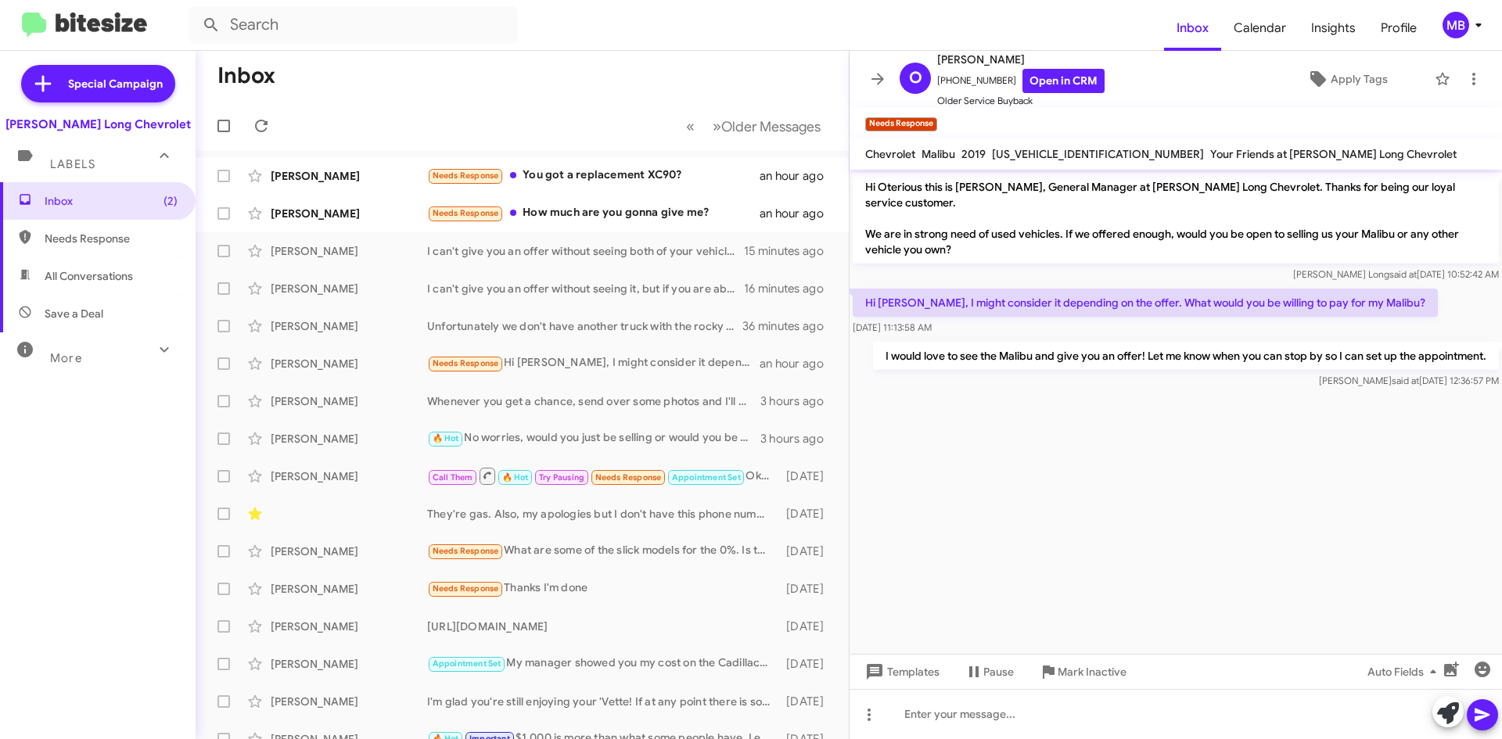
click at [100, 240] on span "Needs Response" at bounding box center [111, 239] width 133 height 16
type input "in:needs-response"
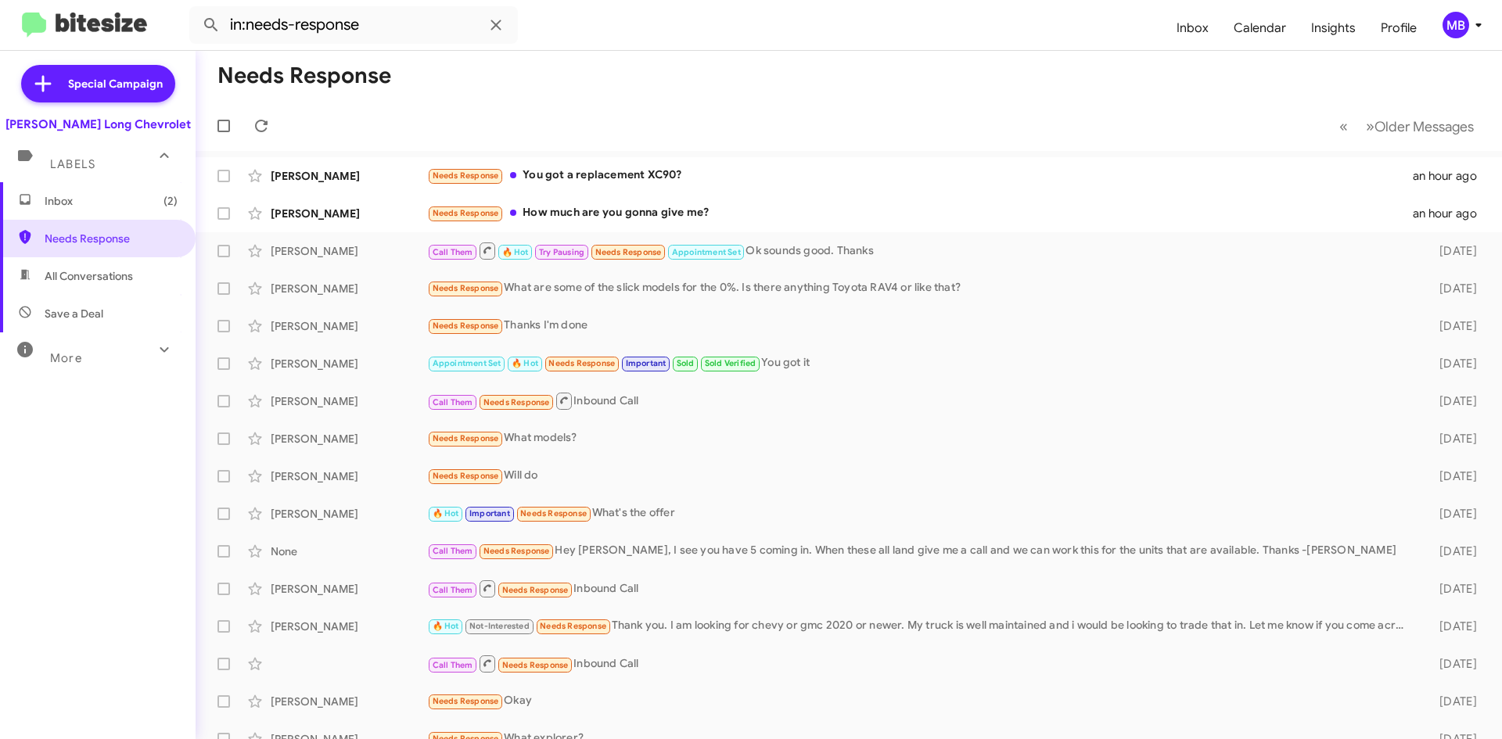
click at [99, 200] on span "Inbox (2)" at bounding box center [111, 201] width 133 height 16
